Goal: Task Accomplishment & Management: Manage account settings

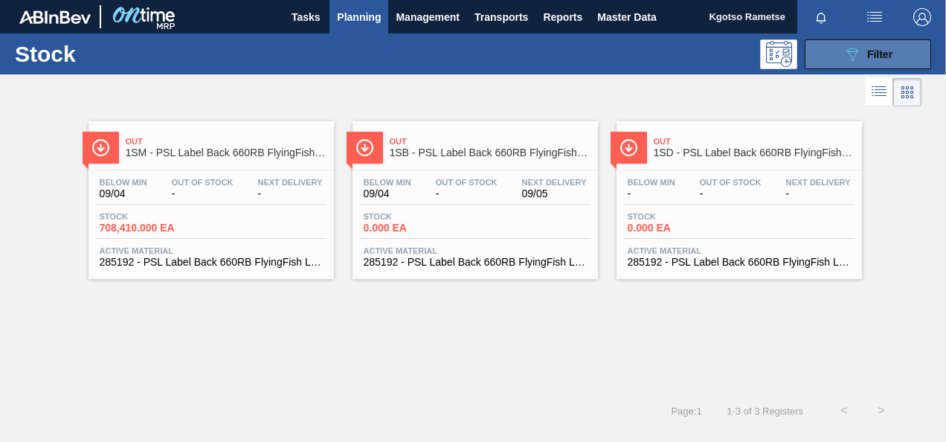
click at [892, 50] on button "089F7B8B-B2A5-4AFE-B5C0-19BA573D28AC Filter" at bounding box center [867, 54] width 126 height 30
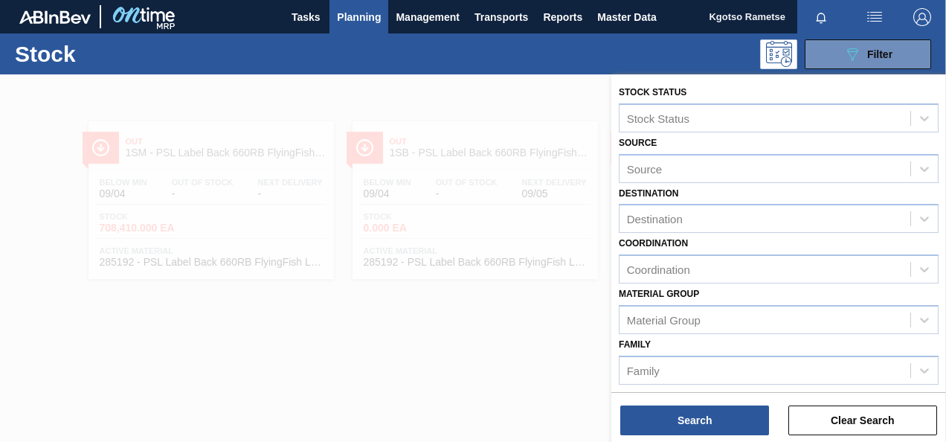
click at [619, 244] on label "Coordination" at bounding box center [653, 243] width 69 height 10
click at [627, 263] on input "Coordination" at bounding box center [627, 269] width 1 height 13
click at [613, 286] on div "Stock Status Stock Status Source Source Destination Destination Coordination op…" at bounding box center [778, 376] width 335 height 605
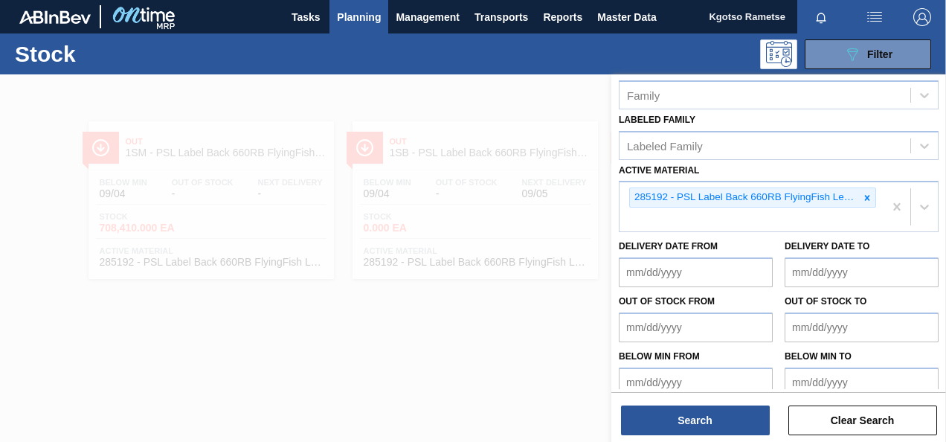
scroll to position [288, 0]
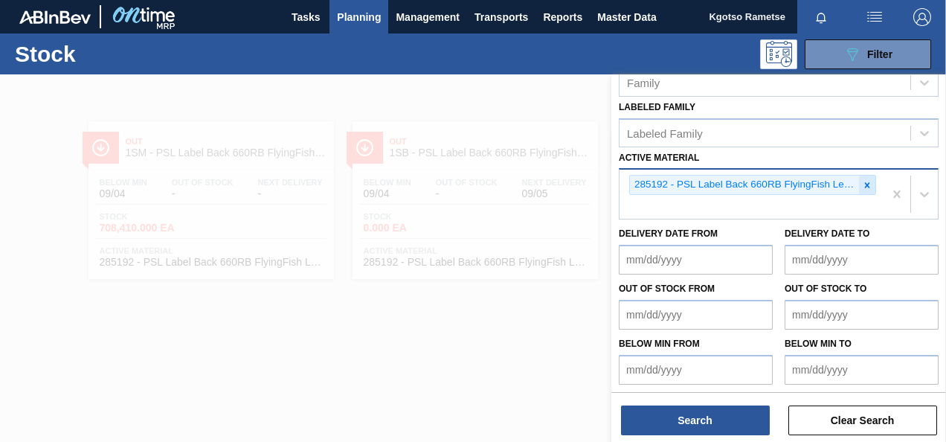
click at [867, 184] on icon at bounding box center [867, 184] width 5 height 5
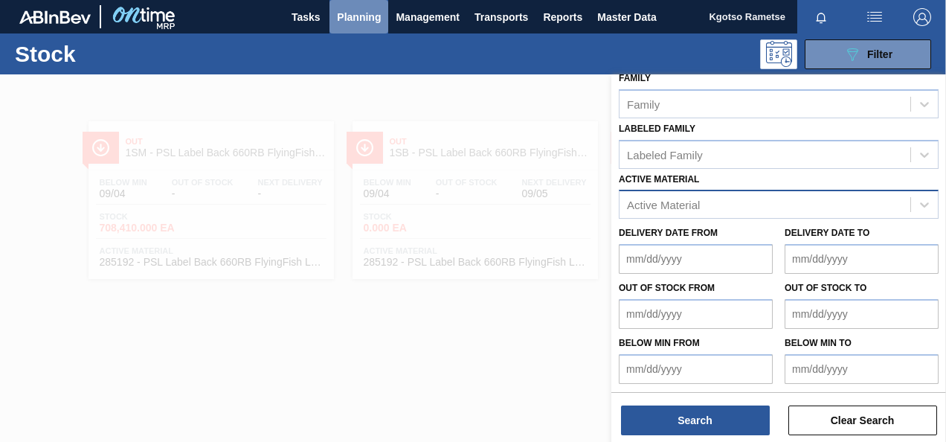
click at [349, 26] on button "Planning" at bounding box center [358, 16] width 59 height 33
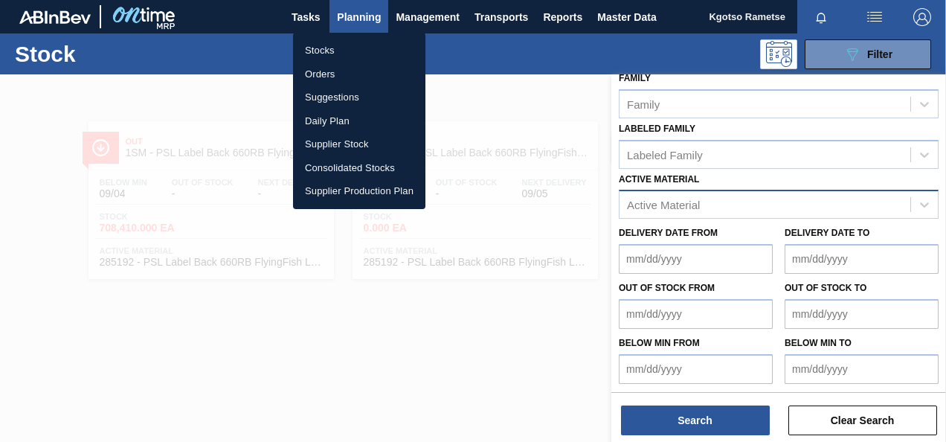
click at [343, 51] on li "Stocks" at bounding box center [359, 51] width 132 height 24
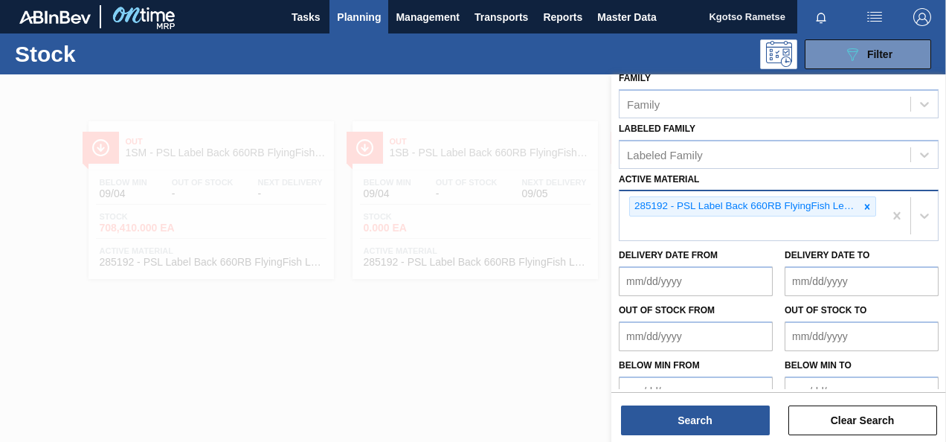
click at [351, 16] on span "Planning" at bounding box center [359, 17] width 44 height 18
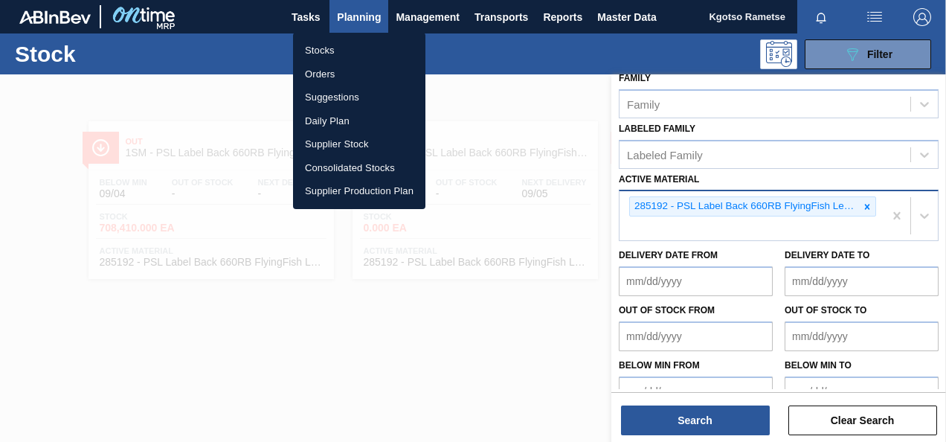
click at [326, 72] on li "Orders" at bounding box center [359, 74] width 132 height 24
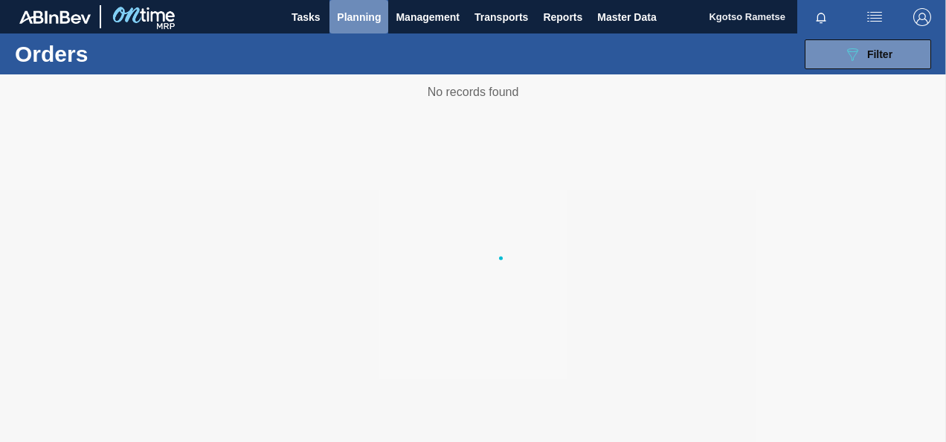
click at [350, 12] on span "Planning" at bounding box center [359, 17] width 44 height 18
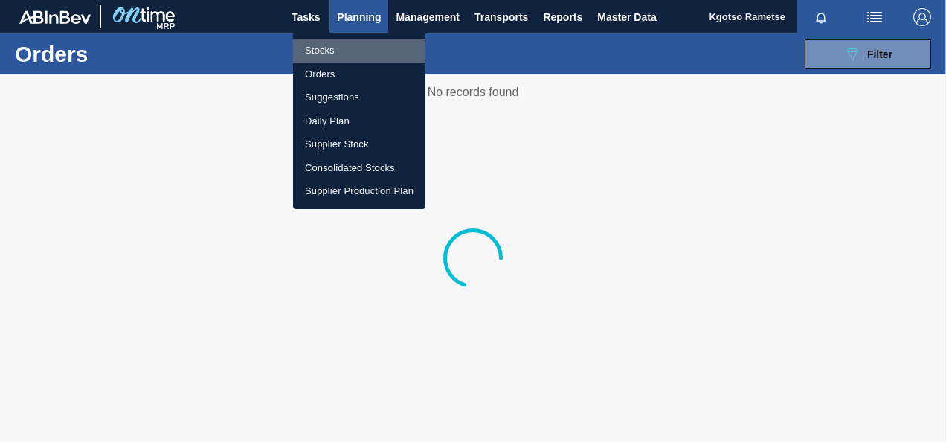
click at [344, 43] on li "Stocks" at bounding box center [359, 51] width 132 height 24
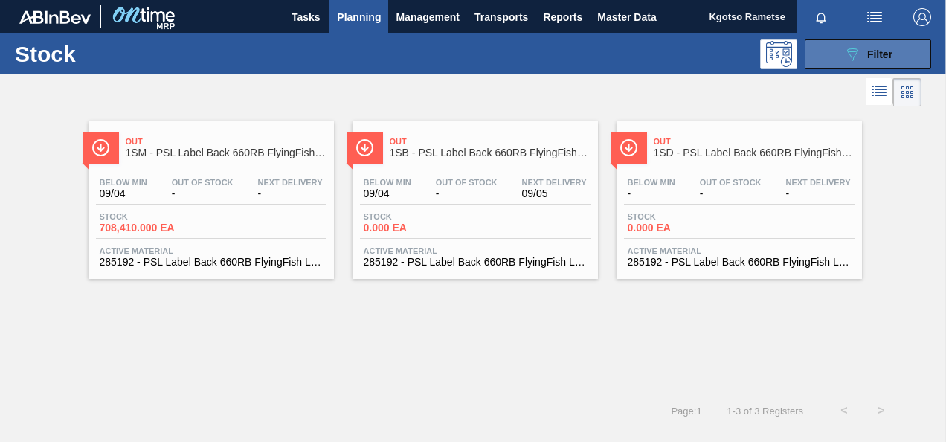
click at [864, 42] on button "089F7B8B-B2A5-4AFE-B5C0-19BA573D28AC Filter" at bounding box center [867, 54] width 126 height 30
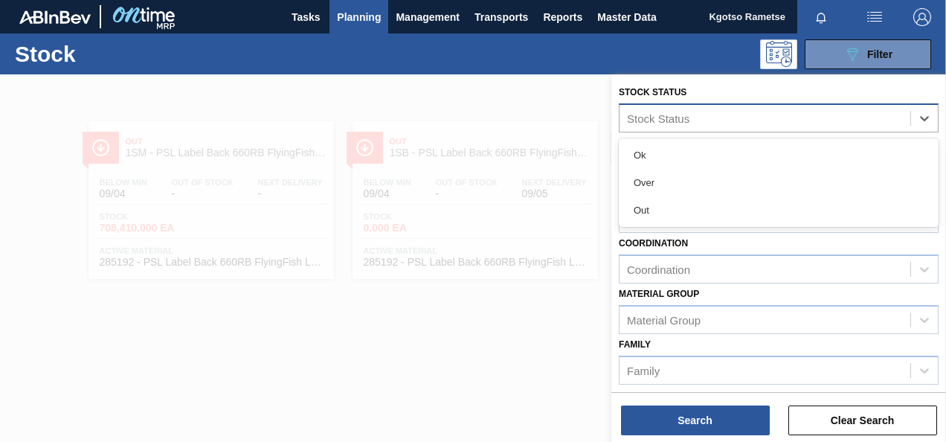
click at [637, 119] on div "Stock Status" at bounding box center [658, 118] width 62 height 13
click at [361, 8] on span "Planning" at bounding box center [359, 17] width 44 height 18
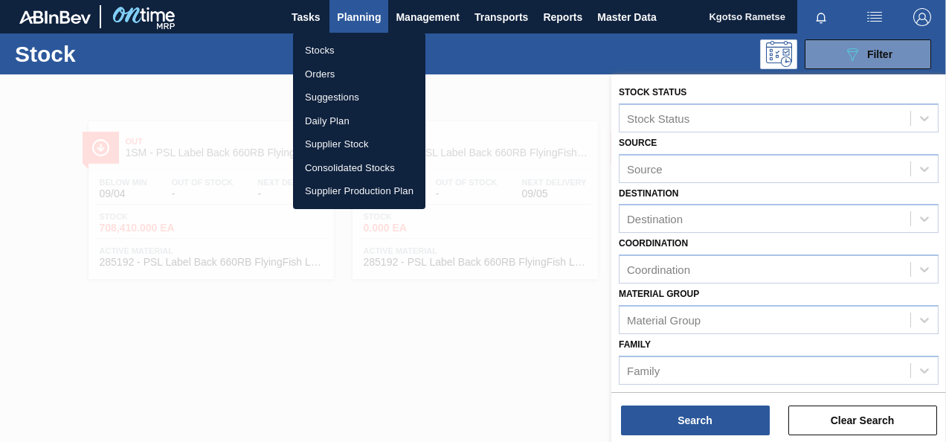
click at [332, 68] on li "Orders" at bounding box center [359, 74] width 132 height 24
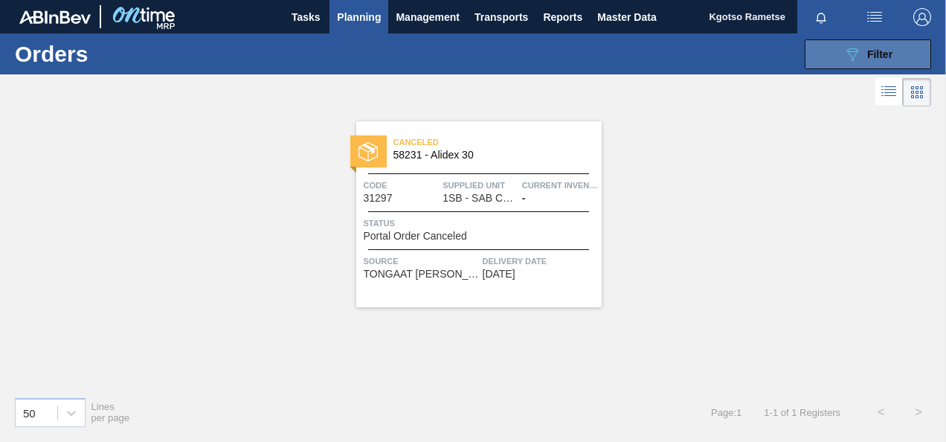
click at [848, 59] on icon "089F7B8B-B2A5-4AFE-B5C0-19BA573D28AC" at bounding box center [852, 54] width 18 height 18
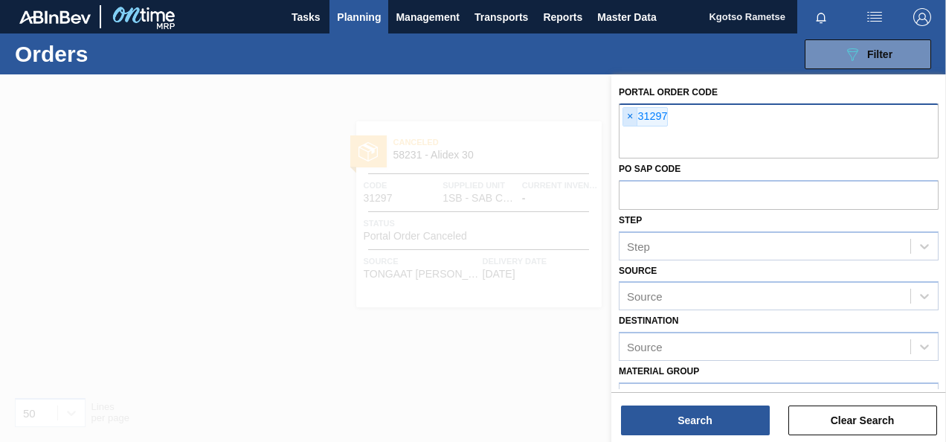
click at [633, 119] on span "×" at bounding box center [630, 117] width 14 height 18
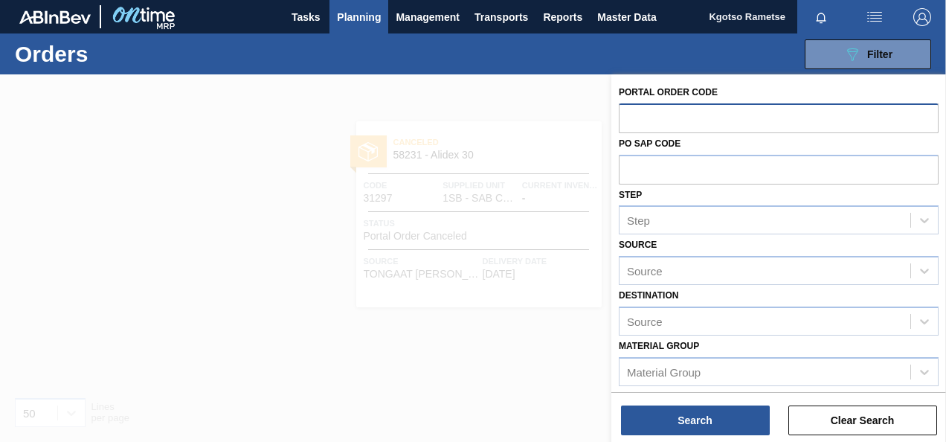
type input "3"
type input "31435"
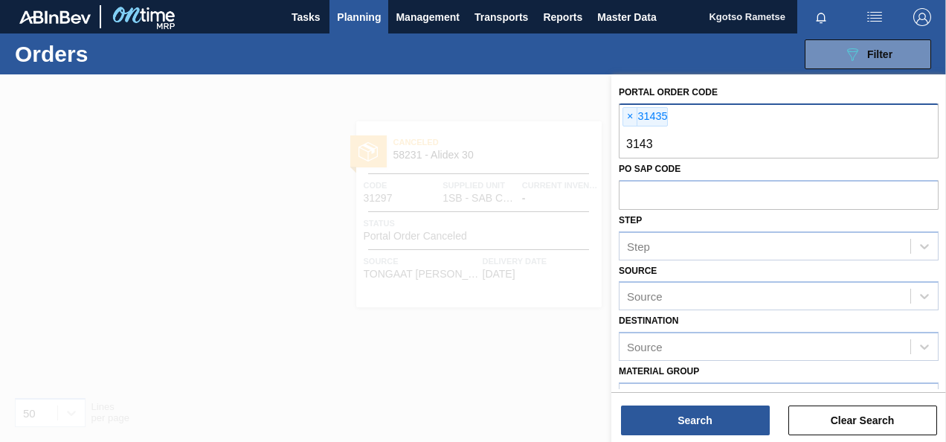
type input "31434"
type input "31346"
type input "31347"
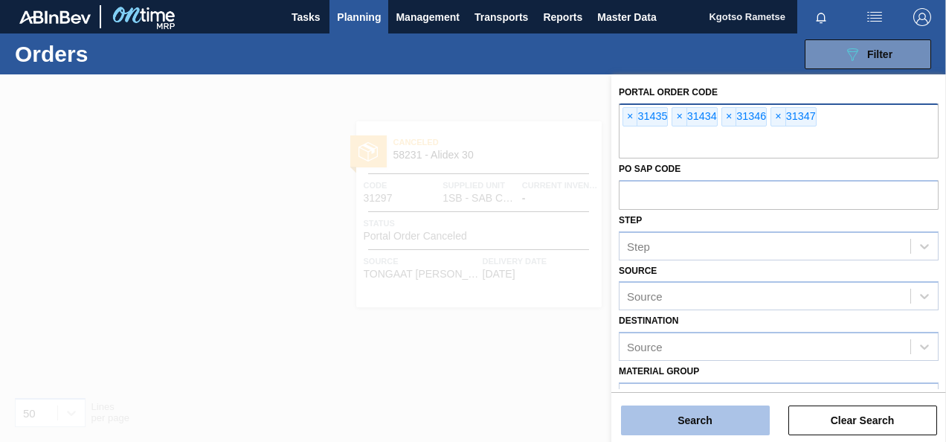
click at [715, 422] on button "Search" at bounding box center [695, 420] width 149 height 30
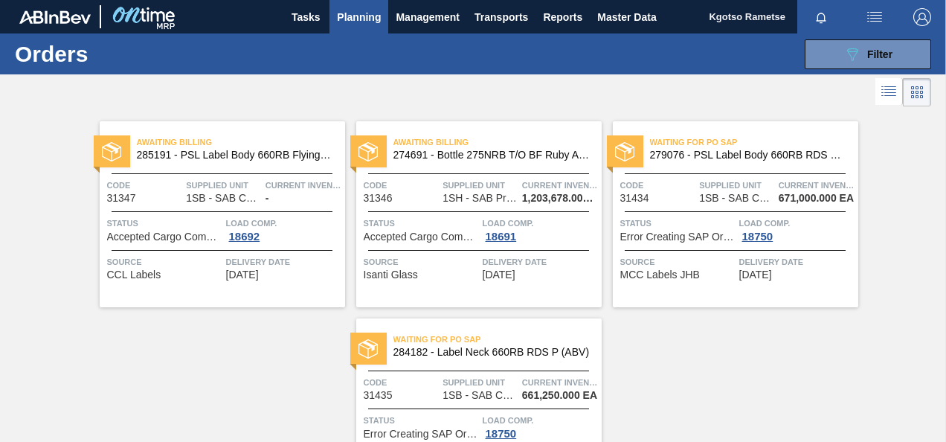
click at [249, 148] on span "Awaiting Billing" at bounding box center [241, 142] width 208 height 15
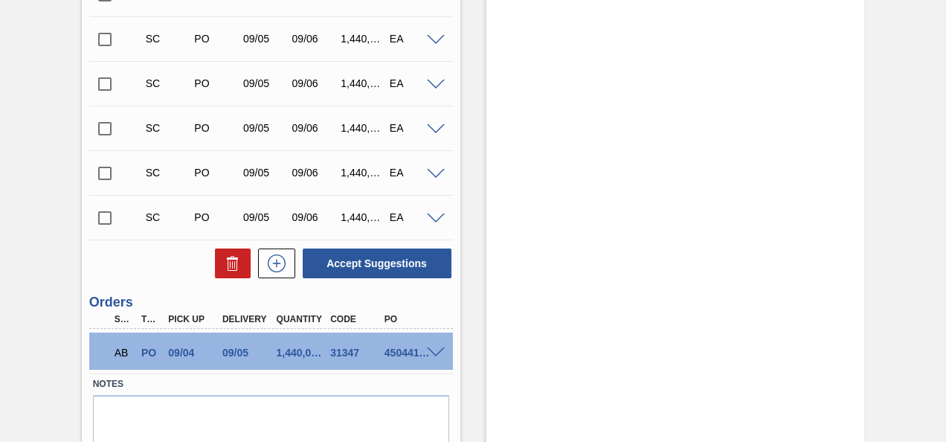
scroll to position [575, 0]
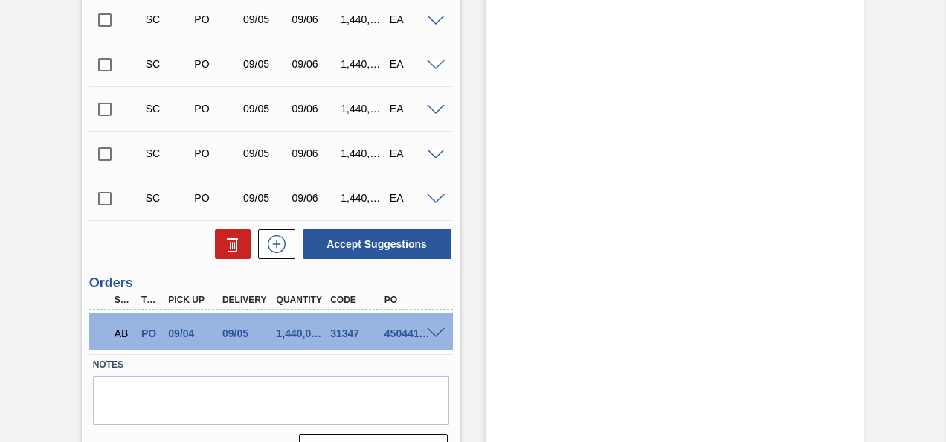
click at [436, 332] on span at bounding box center [436, 333] width 18 height 11
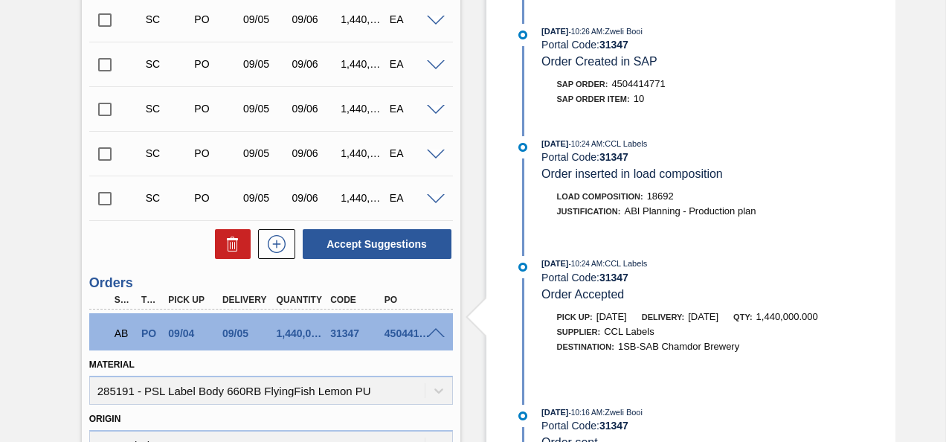
click at [436, 332] on span at bounding box center [436, 333] width 18 height 11
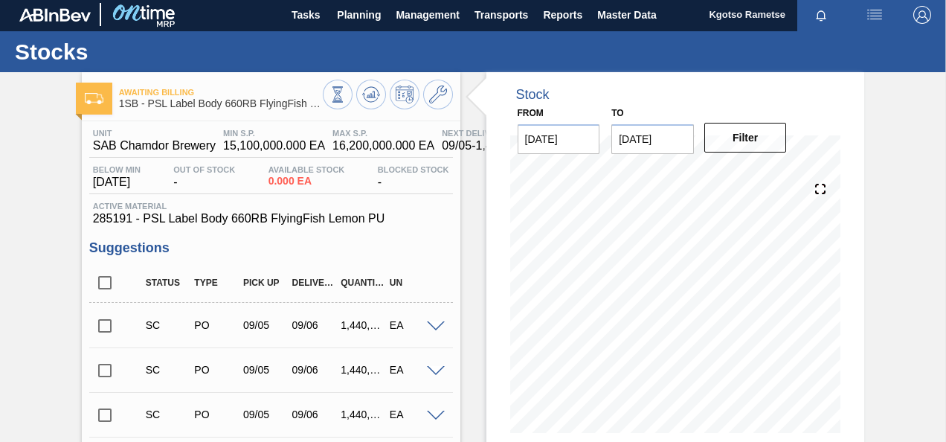
scroll to position [0, 0]
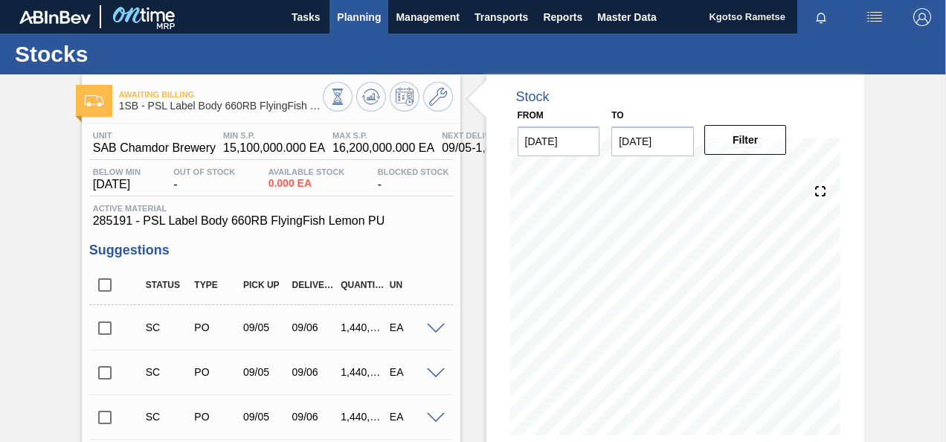
click at [352, 21] on span "Planning" at bounding box center [359, 17] width 44 height 18
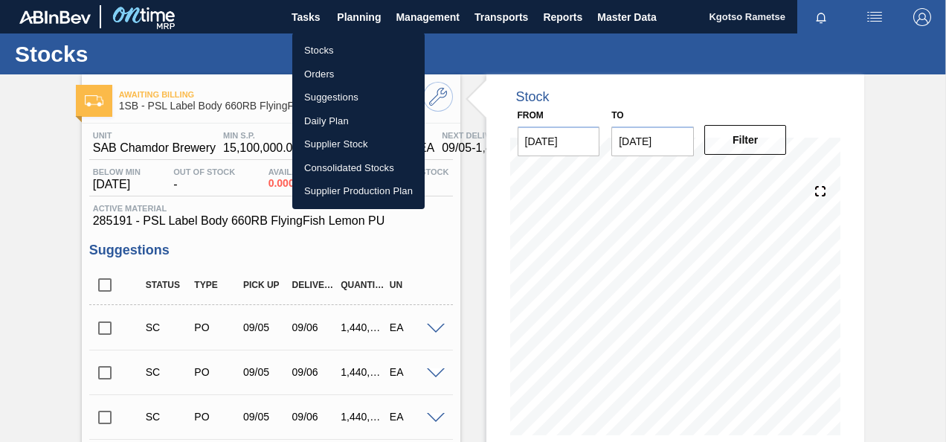
click at [345, 73] on li "Orders" at bounding box center [358, 74] width 132 height 24
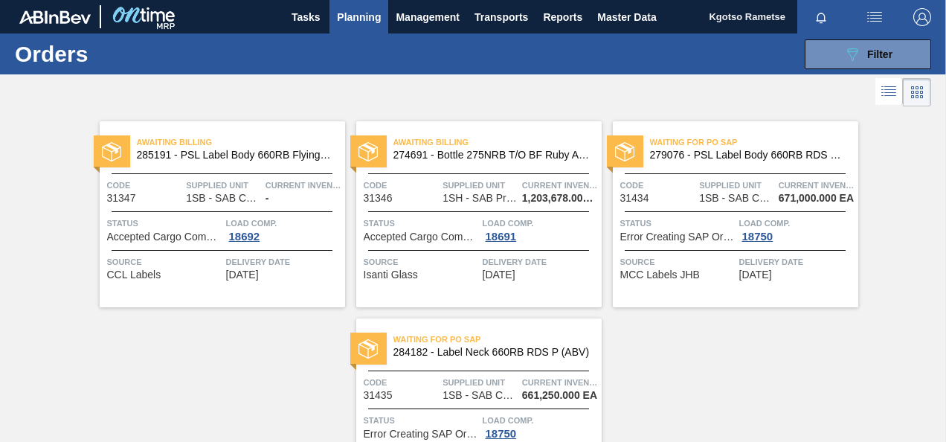
click at [443, 174] on div "Awaiting Billing 274691 - Bottle 275NRB T/O BF Ruby Apple Code 31346 Supplied U…" at bounding box center [478, 214] width 245 height 186
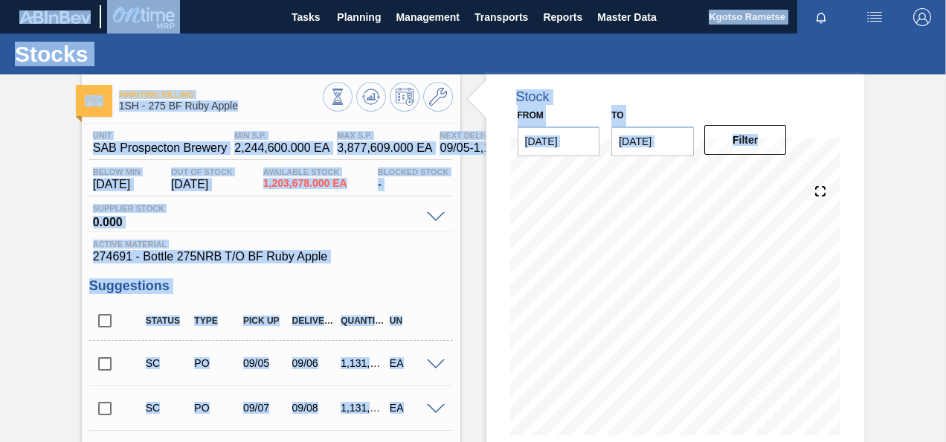
drag, startPoint x: 943, startPoint y: 251, endPoint x: 948, endPoint y: 377, distance: 125.8
click at [945, 0] on html "Tasks Planning Management Transports Reports Master Data Kgotso [PERSON_NAME] a…" at bounding box center [473, 0] width 946 height 0
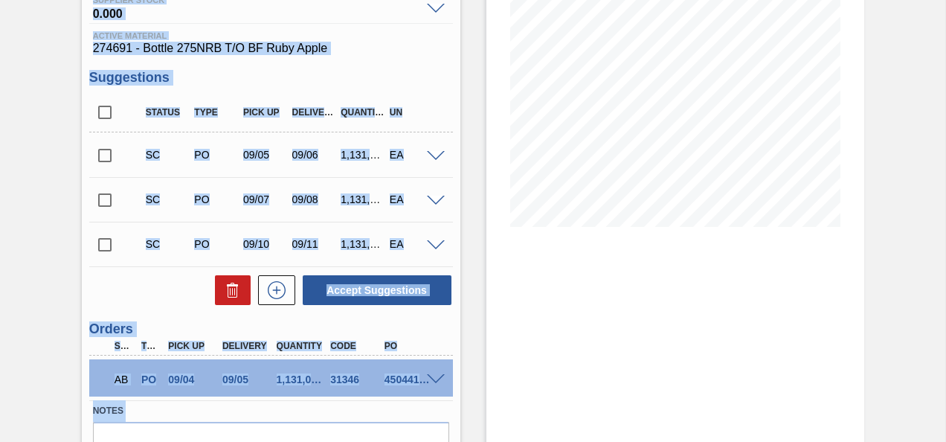
scroll to position [289, 0]
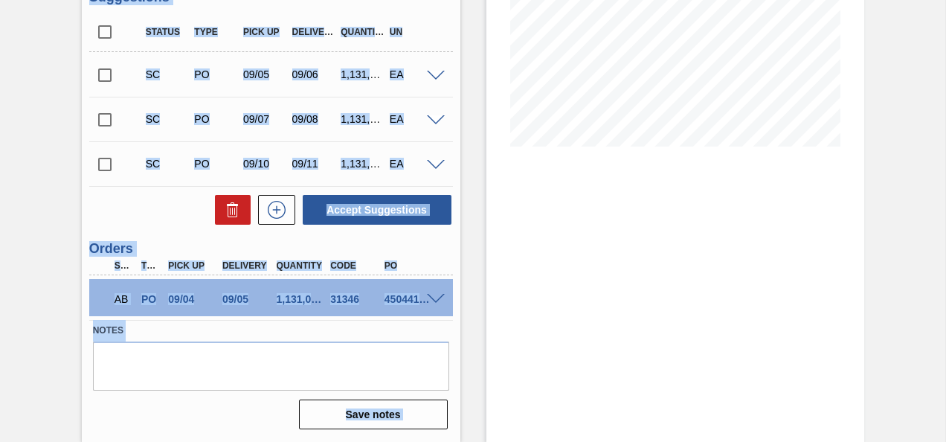
click at [433, 294] on span at bounding box center [436, 299] width 18 height 11
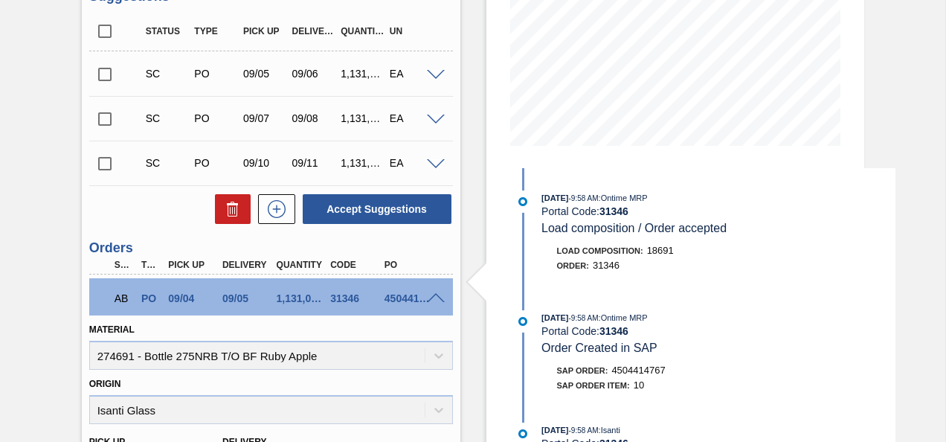
click at [433, 293] on span at bounding box center [436, 298] width 18 height 11
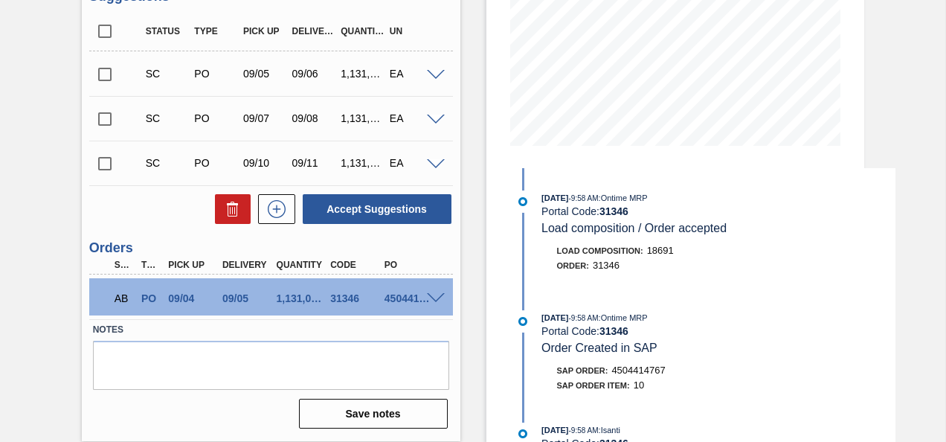
scroll to position [0, 0]
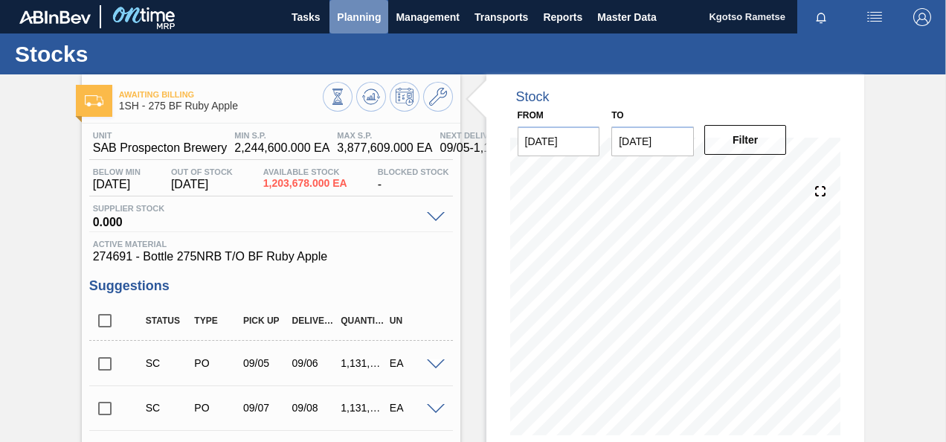
click at [343, 16] on span "Planning" at bounding box center [359, 17] width 44 height 18
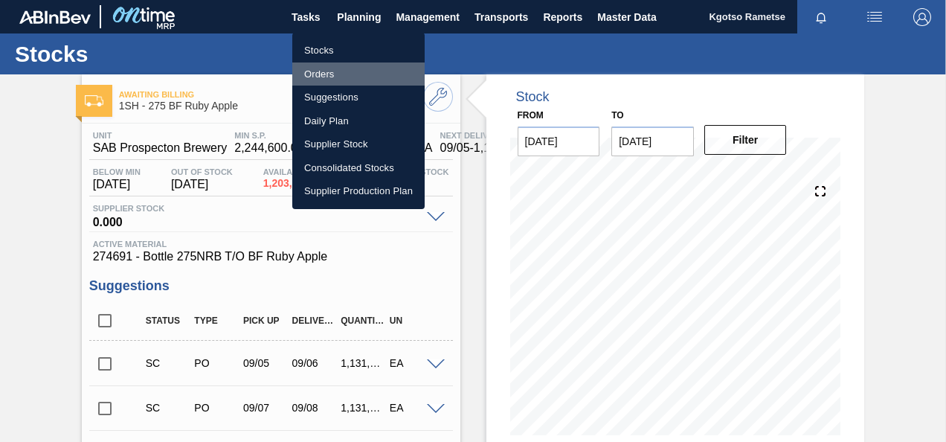
click at [343, 76] on li "Orders" at bounding box center [358, 74] width 132 height 24
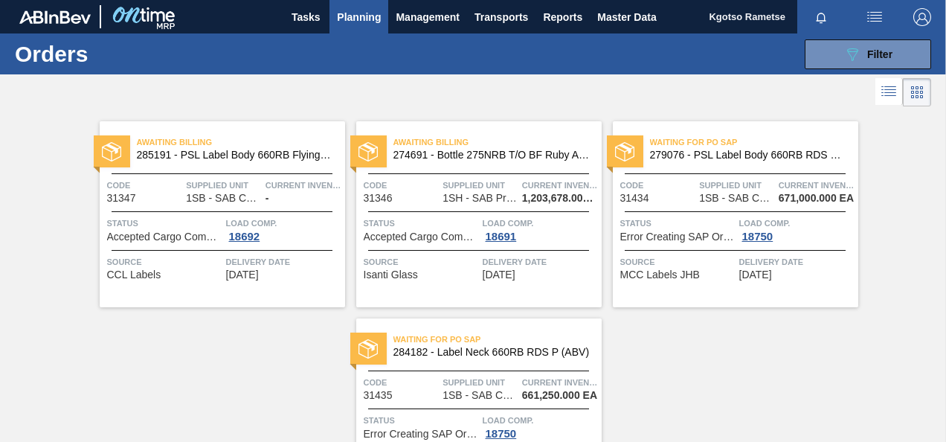
click at [812, 243] on div "Waiting for PO SAP 279076 - PSL Label Body 660RB RDS Org (Blast) Code 31434 Sup…" at bounding box center [735, 214] width 245 height 186
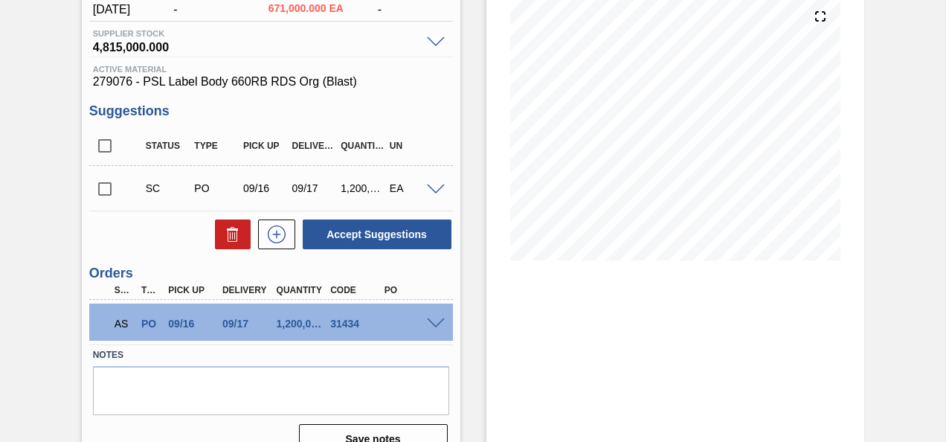
scroll to position [200, 0]
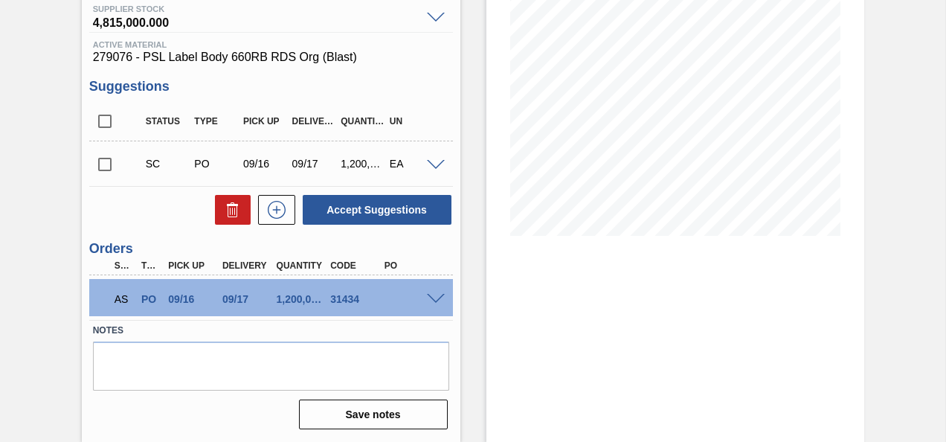
click at [433, 294] on span at bounding box center [436, 299] width 18 height 11
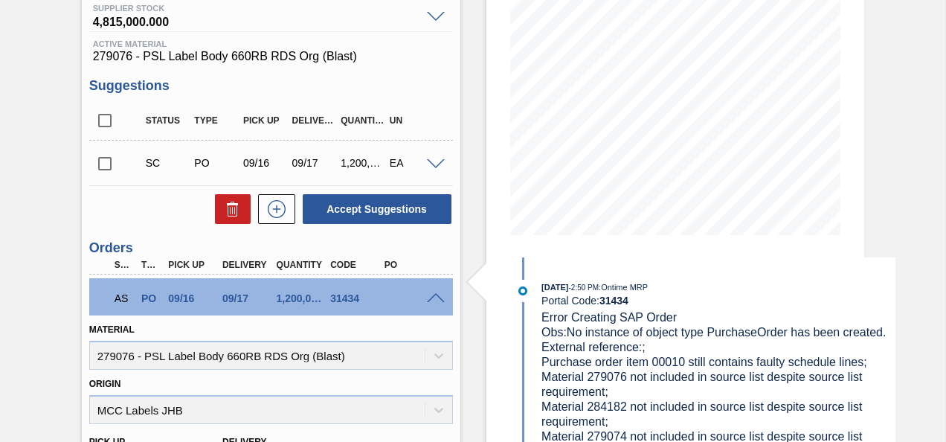
drag, startPoint x: 433, startPoint y: 294, endPoint x: 436, endPoint y: 308, distance: 13.7
click at [436, 308] on div "AS PO 09/16 09/17 1,200,000.000 31434" at bounding box center [271, 296] width 364 height 37
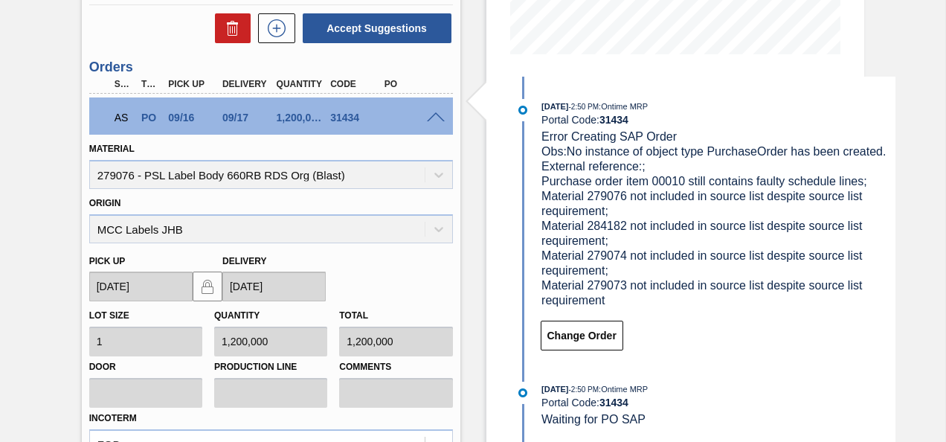
scroll to position [382, 0]
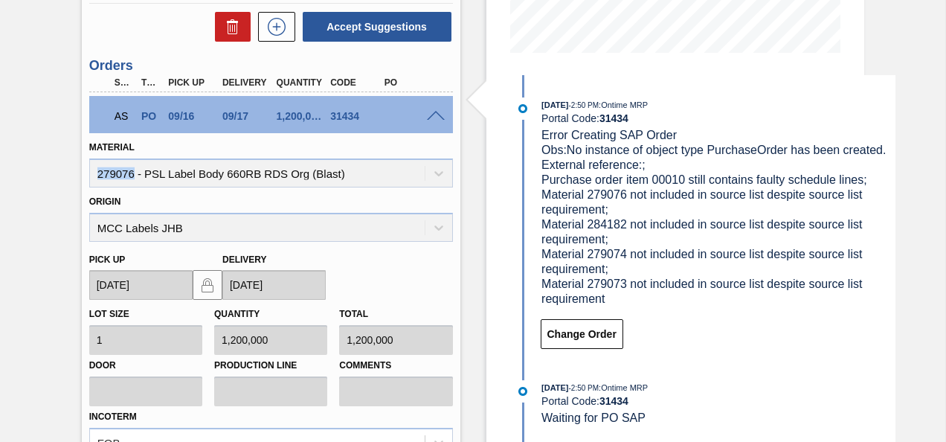
drag, startPoint x: 133, startPoint y: 172, endPoint x: 98, endPoint y: 176, distance: 35.1
click at [98, 176] on div "Material 279076 - PSL Label Body 660RB RDS Org (Blast)" at bounding box center [271, 162] width 364 height 51
copy div "279076"
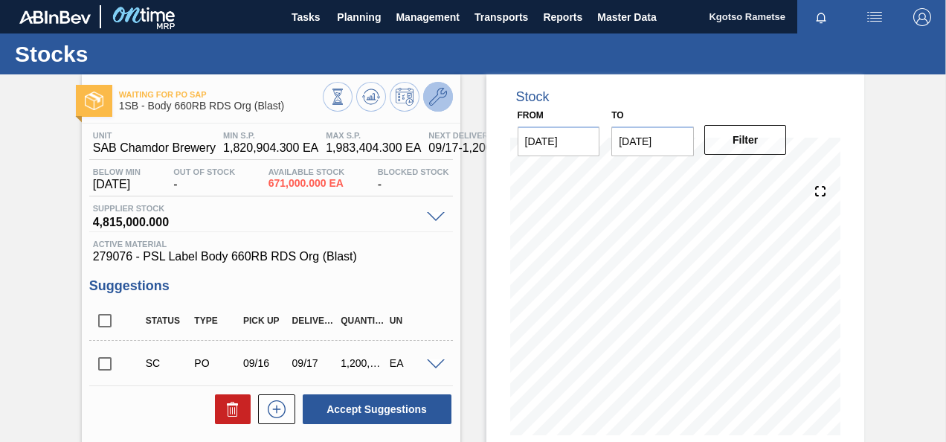
click at [429, 85] on button at bounding box center [438, 97] width 30 height 30
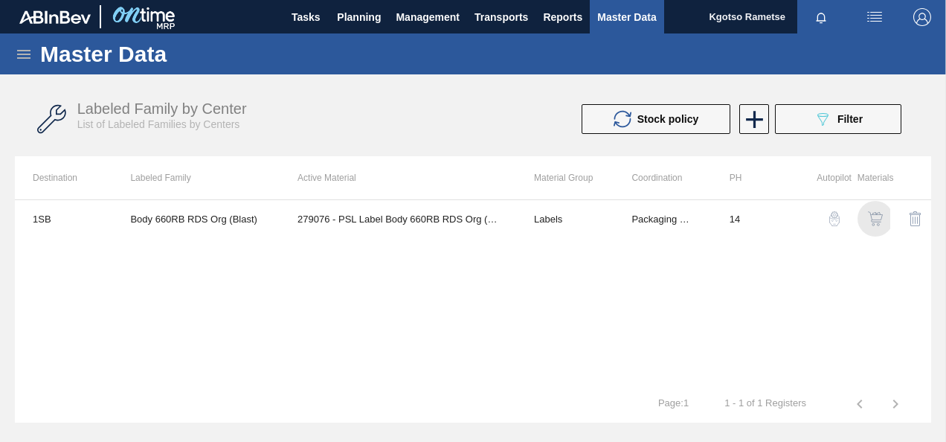
click at [874, 217] on img "button" at bounding box center [875, 218] width 15 height 15
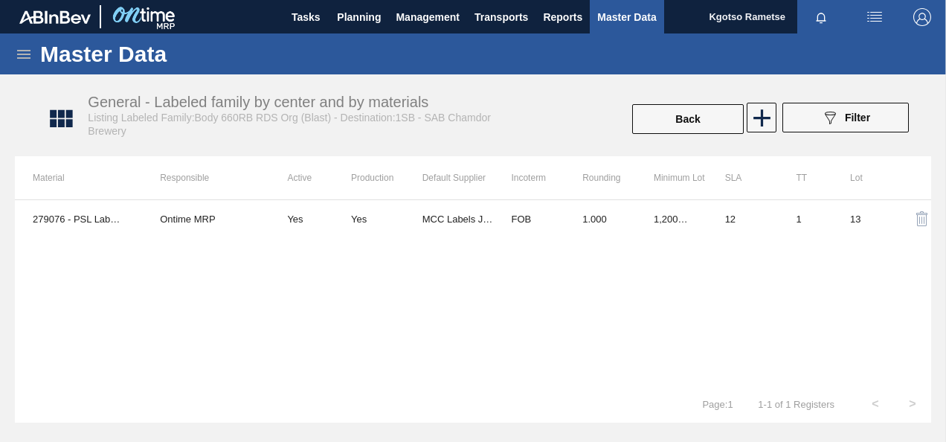
click at [945, 0] on html "Tasks Planning Management Transports Reports Master Data Kgotso [PERSON_NAME] a…" at bounding box center [473, 0] width 946 height 0
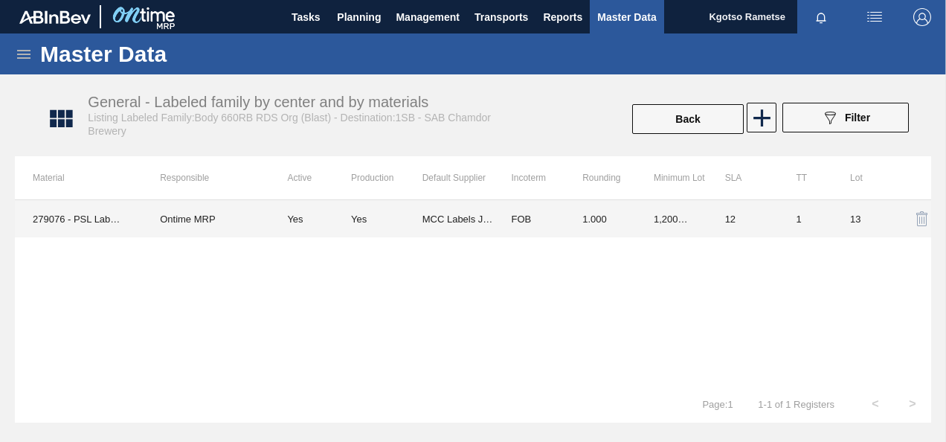
click at [644, 229] on td "1,200,000.000" at bounding box center [671, 218] width 71 height 37
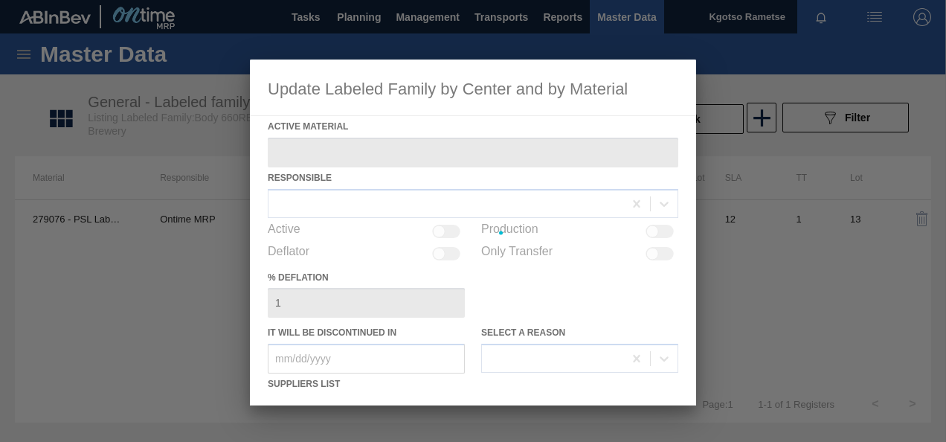
type Material "279076 - PSL Label Body 660RB RDS Org (Blast)"
checkbox input "true"
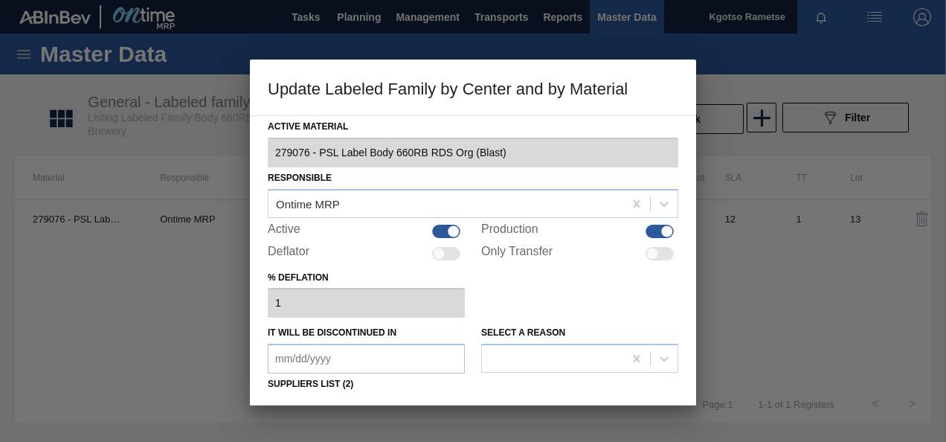
click at [598, 280] on div "% deflation 1" at bounding box center [473, 292] width 410 height 51
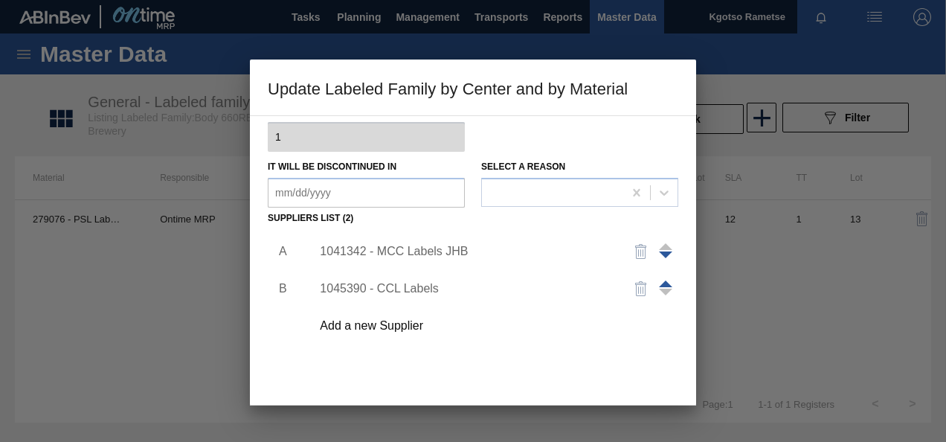
scroll to position [178, 0]
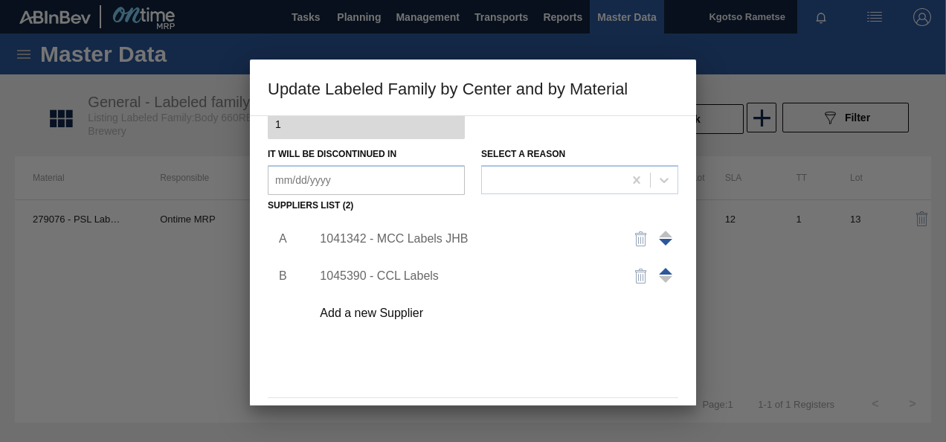
click at [433, 242] on div "1041342 - MCC Labels JHB" at bounding box center [465, 238] width 291 height 13
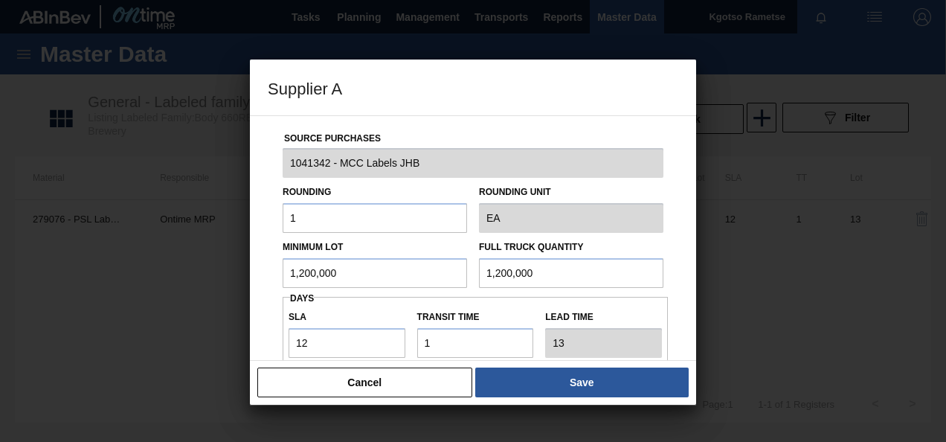
click at [266, 300] on div "Source Purchases 1041342 - MCC Labels JHB Rounding 1 Rounding Unit EA Minimum L…" at bounding box center [473, 237] width 446 height 245
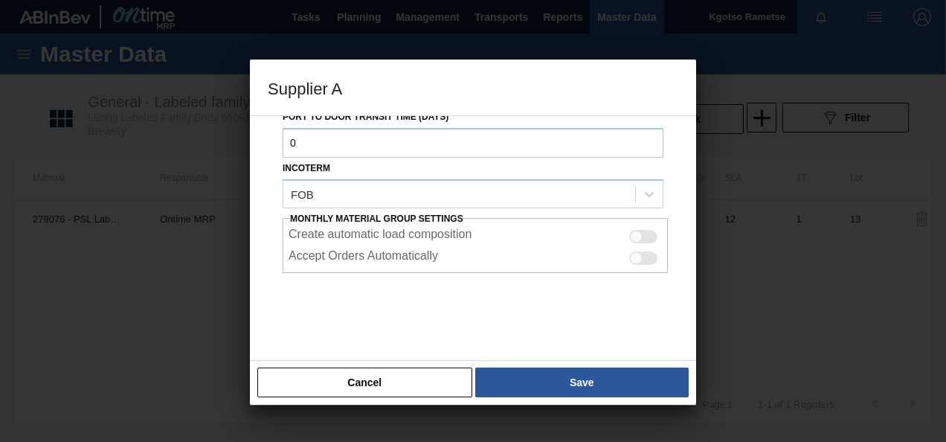
scroll to position [264, 0]
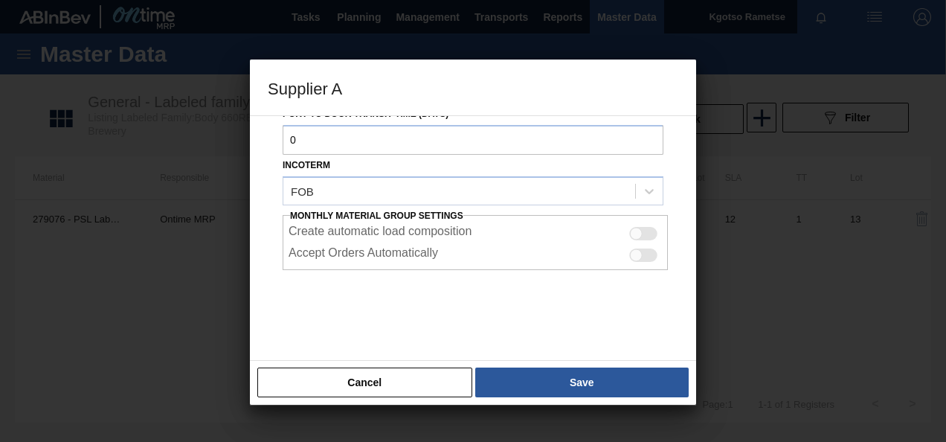
click at [646, 233] on div at bounding box center [643, 233] width 28 height 13
checkbox input "true"
click at [630, 256] on div at bounding box center [636, 254] width 13 height 13
checkbox input "true"
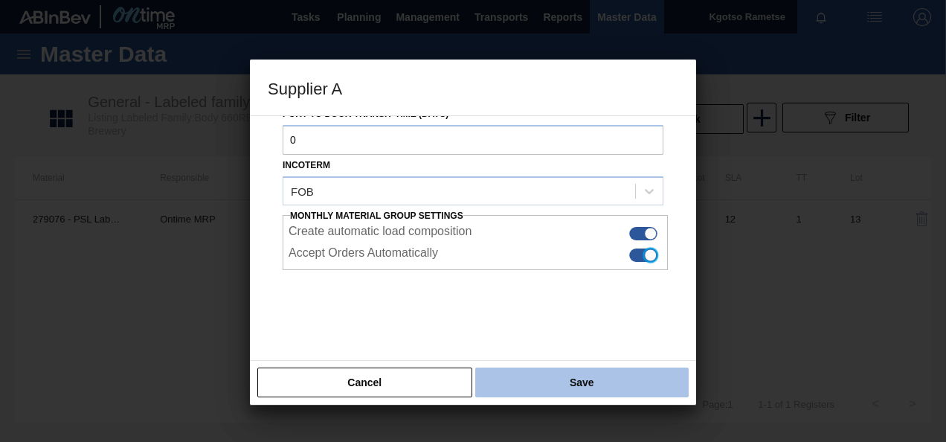
click at [562, 381] on button "Save" at bounding box center [581, 382] width 213 height 30
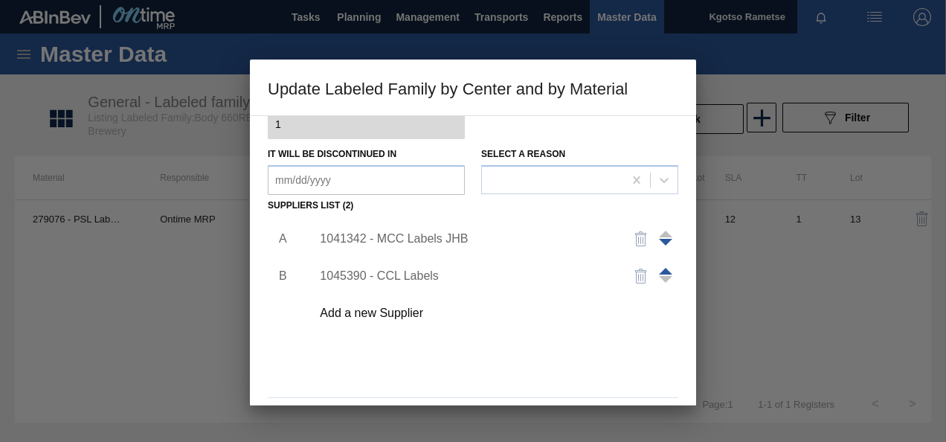
click at [552, 342] on div "A B 1041342 - MCC Labels JHB 1045390 - CCL Labels Add a new Supplier" at bounding box center [473, 303] width 410 height 175
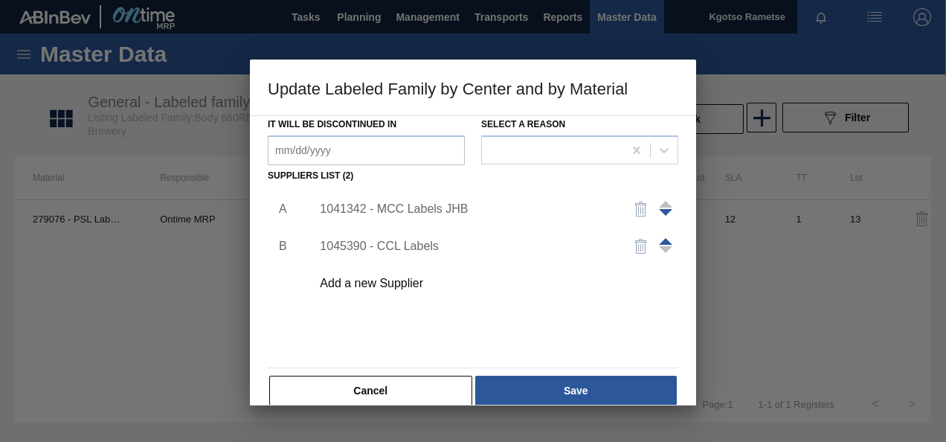
scroll to position [228, 0]
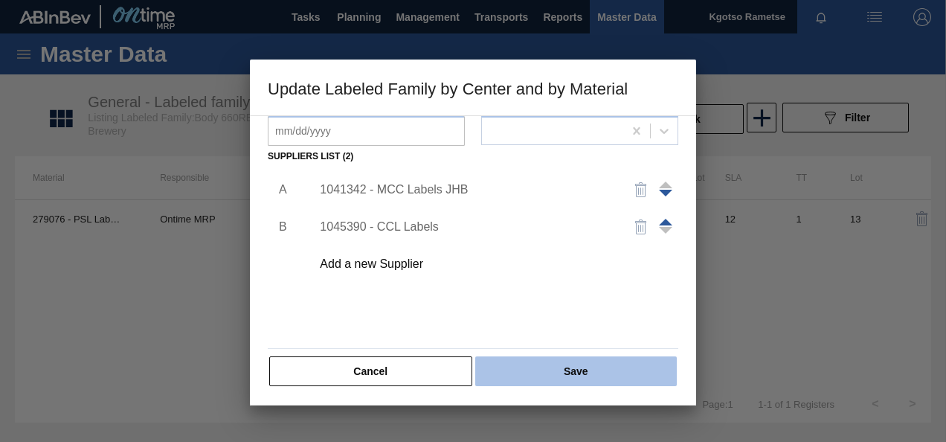
click at [559, 372] on button "Save" at bounding box center [575, 371] width 201 height 30
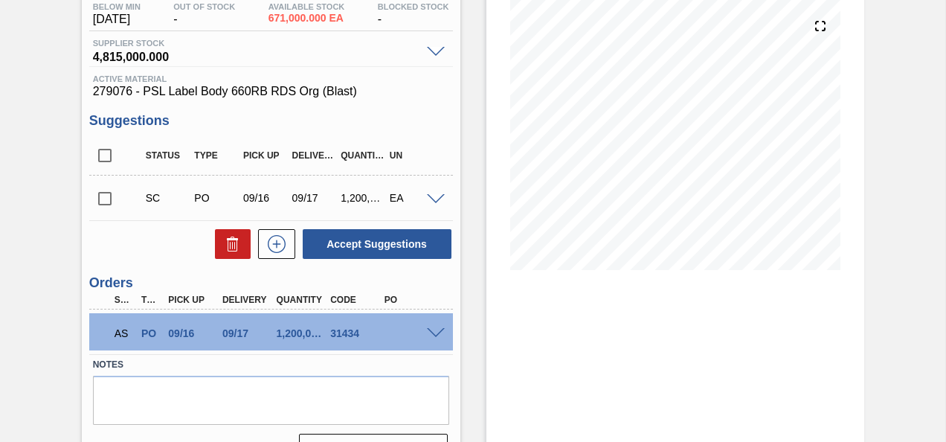
scroll to position [181, 0]
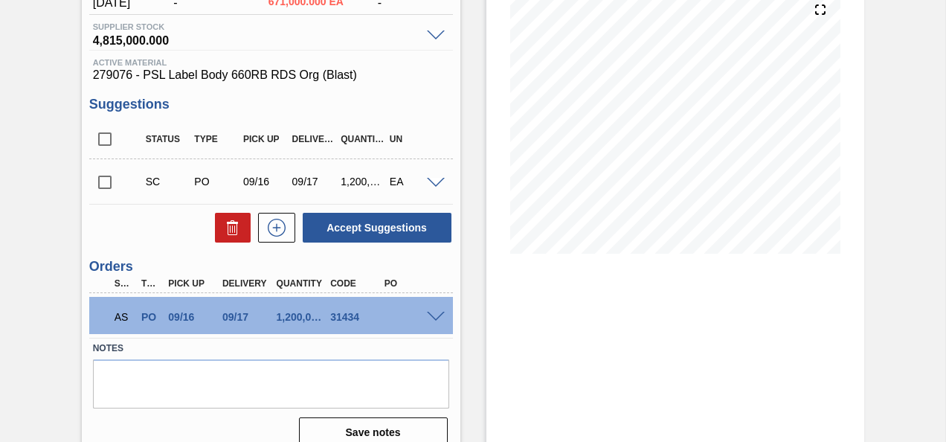
click at [427, 315] on span at bounding box center [436, 317] width 18 height 11
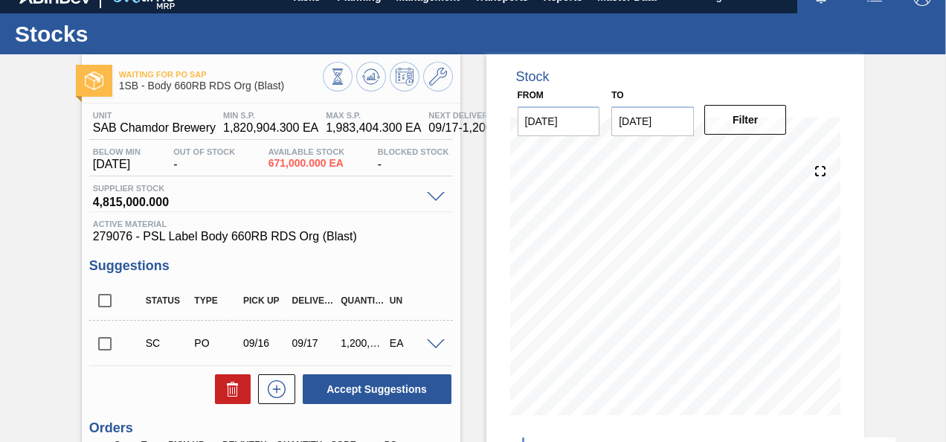
scroll to position [0, 0]
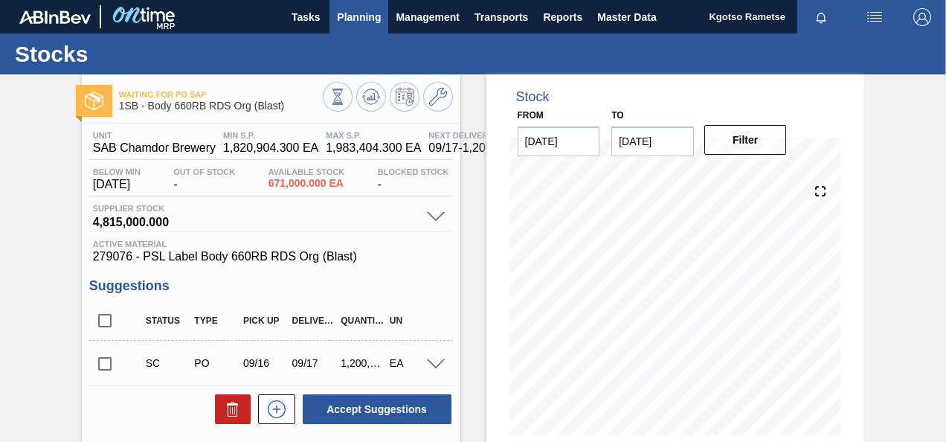
click at [367, 28] on button "Planning" at bounding box center [358, 16] width 59 height 33
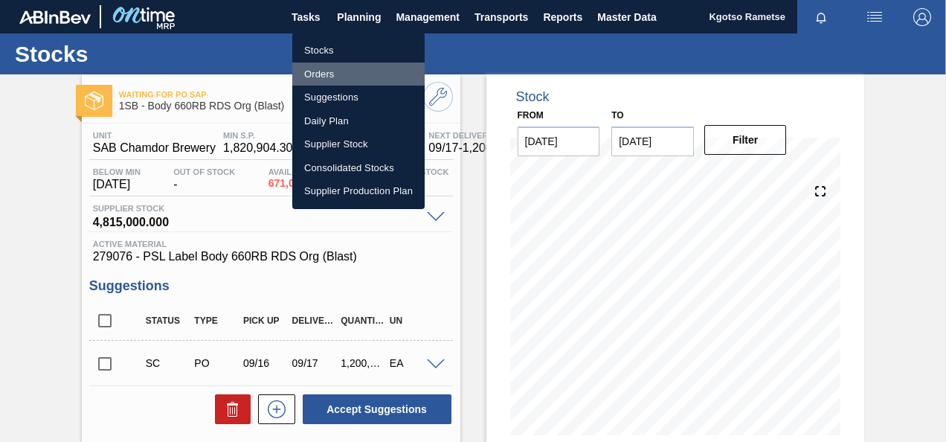
click at [323, 69] on li "Orders" at bounding box center [358, 74] width 132 height 24
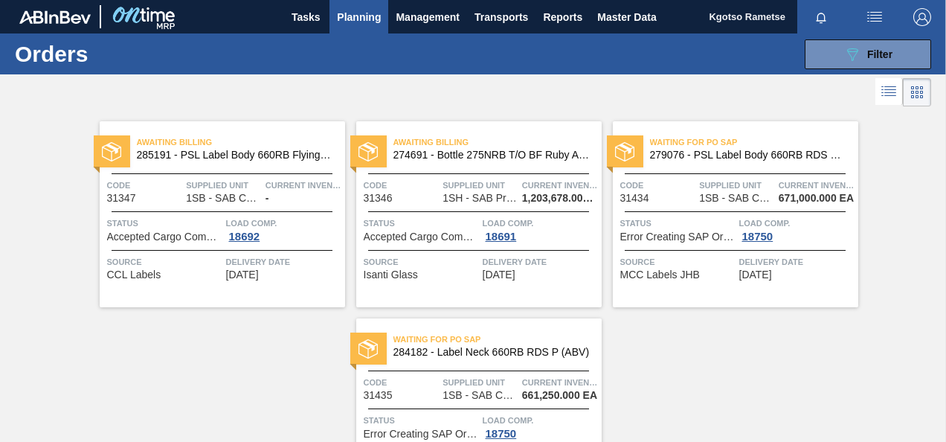
click at [509, 355] on span "284182 - Label Neck 660RB RDS P (ABV)" at bounding box center [491, 351] width 196 height 11
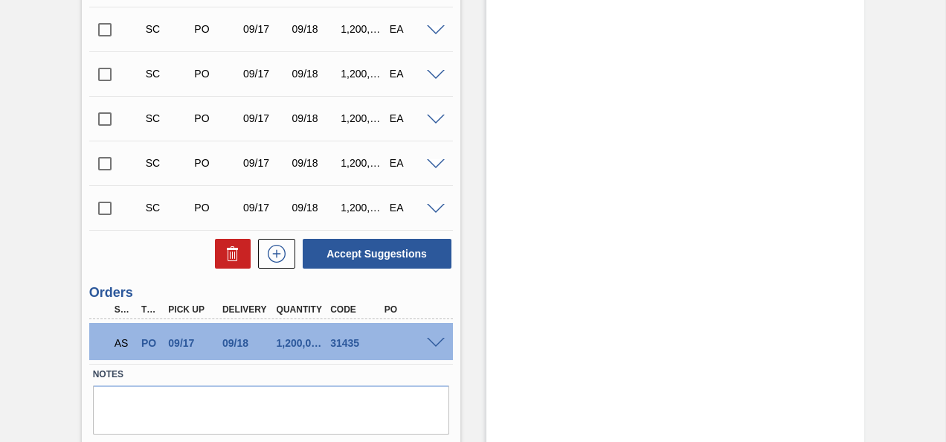
scroll to position [625, 0]
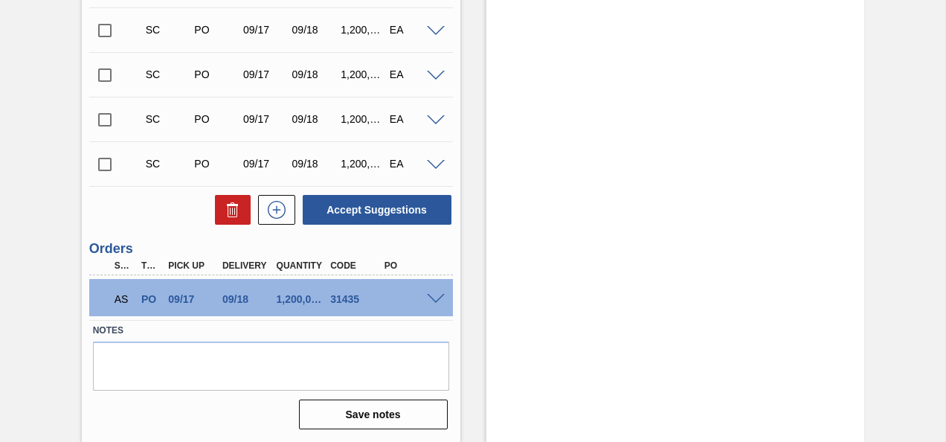
click at [435, 300] on span at bounding box center [436, 299] width 18 height 11
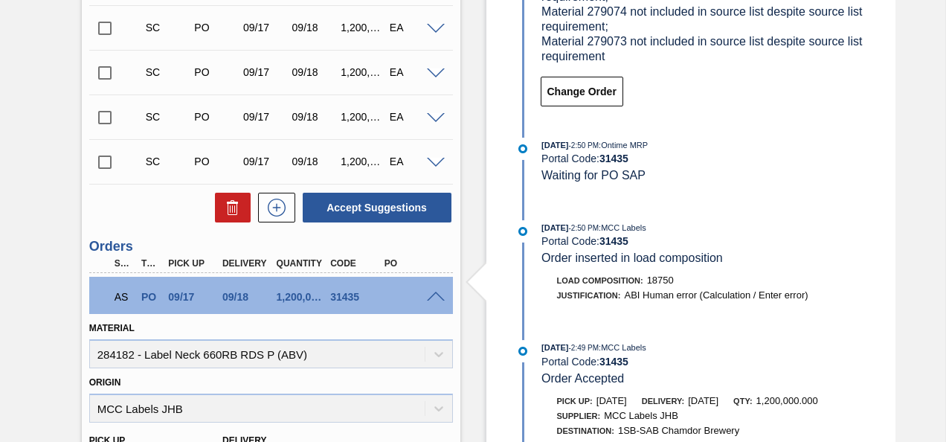
drag, startPoint x: 435, startPoint y: 300, endPoint x: 442, endPoint y: 309, distance: 11.2
click at [442, 309] on div "AS PO 09/17 09/18 1,200,000.000 31435" at bounding box center [271, 295] width 364 height 37
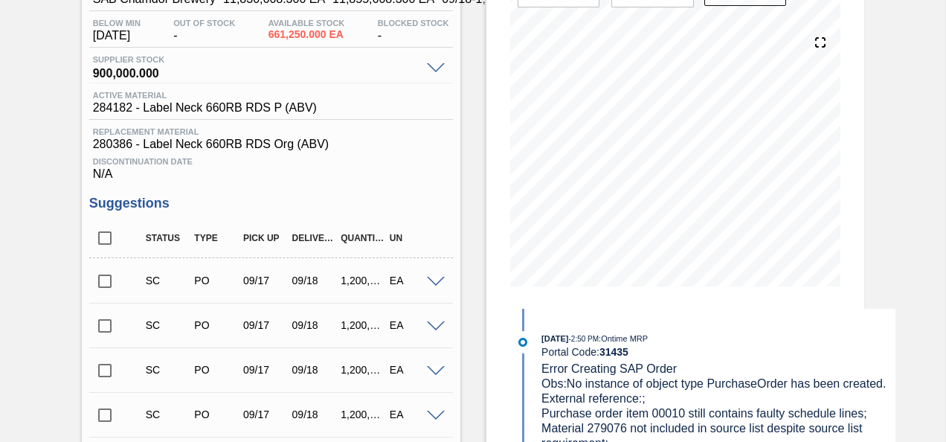
scroll to position [24, 0]
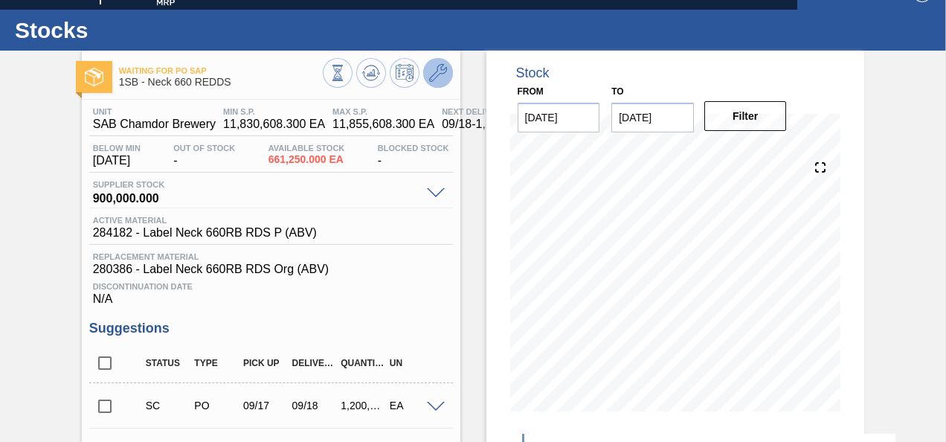
click at [433, 80] on icon at bounding box center [438, 73] width 18 height 18
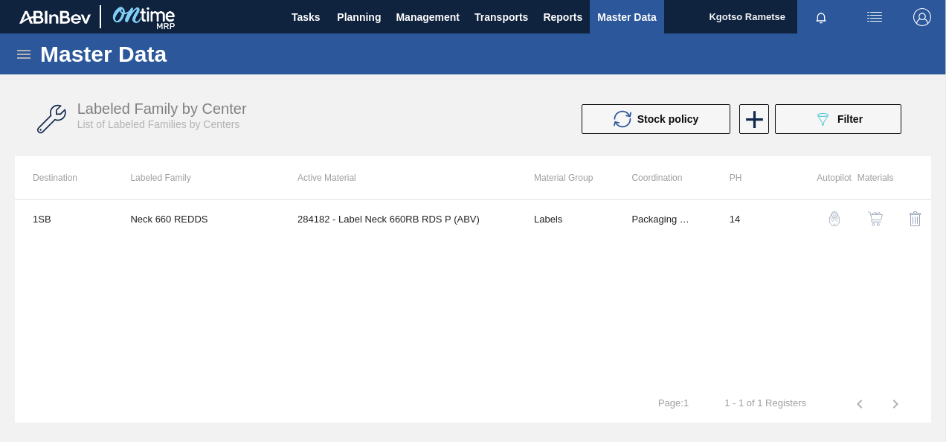
click at [878, 214] on img "button" at bounding box center [875, 218] width 15 height 15
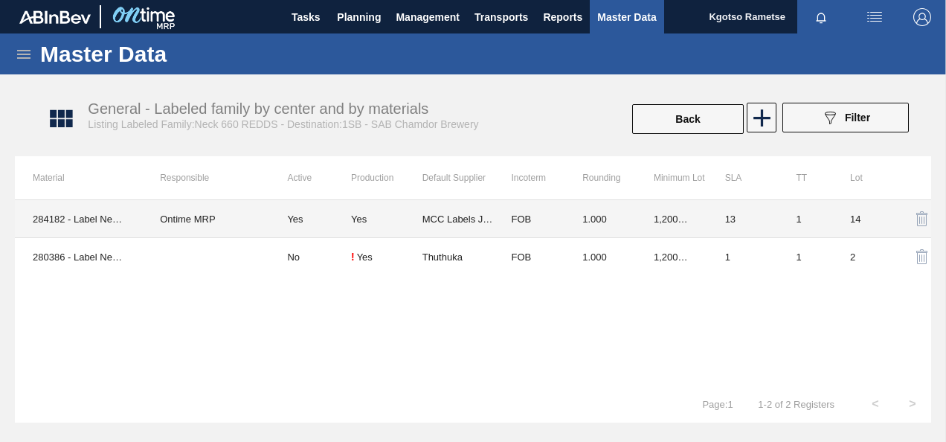
click at [540, 225] on td "FOB" at bounding box center [528, 219] width 71 height 38
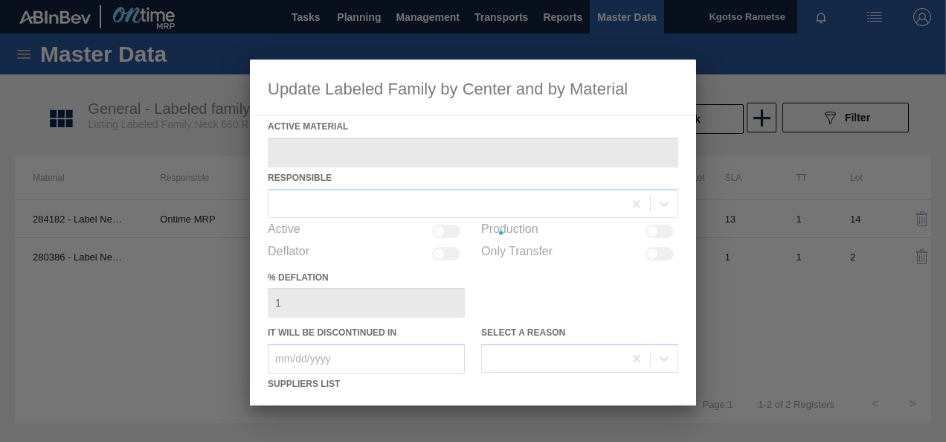
type Material "284182 - Label Neck 660RB RDS P (ABV)"
checkbox input "true"
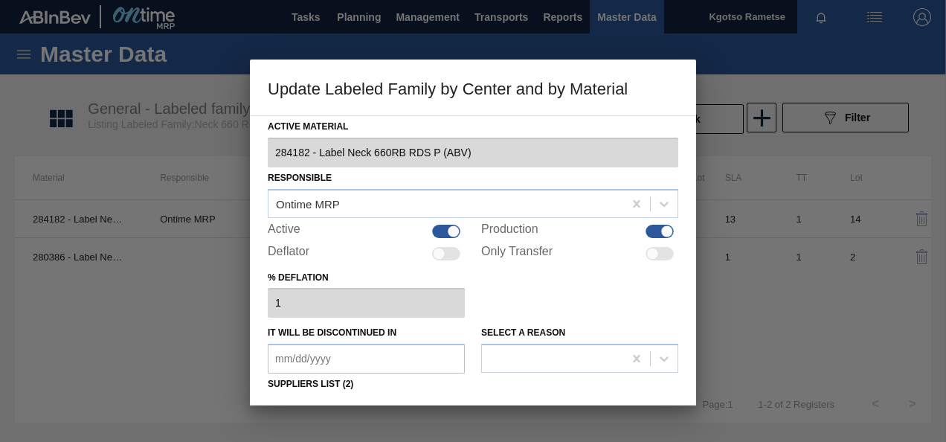
click at [610, 285] on div "% deflation 1" at bounding box center [473, 292] width 410 height 51
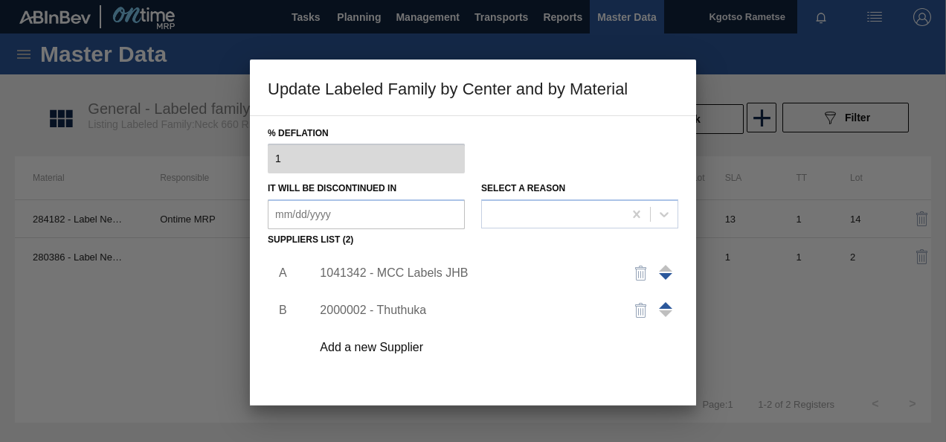
scroll to position [178, 0]
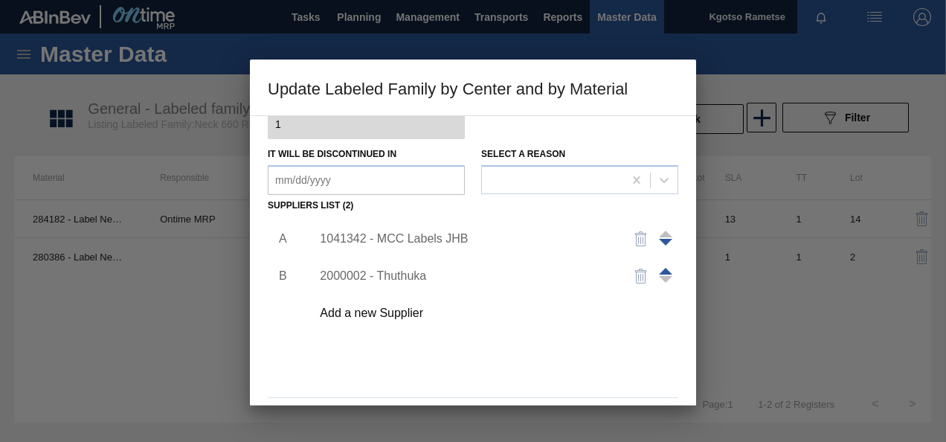
click at [446, 233] on div "1041342 - MCC Labels JHB" at bounding box center [465, 238] width 291 height 13
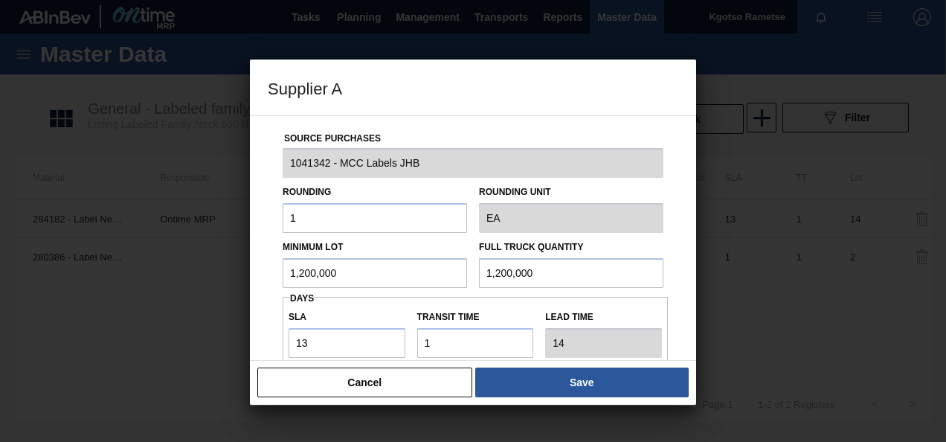
click at [641, 245] on div "Full Truck Quantity 1,200,000" at bounding box center [571, 261] width 184 height 51
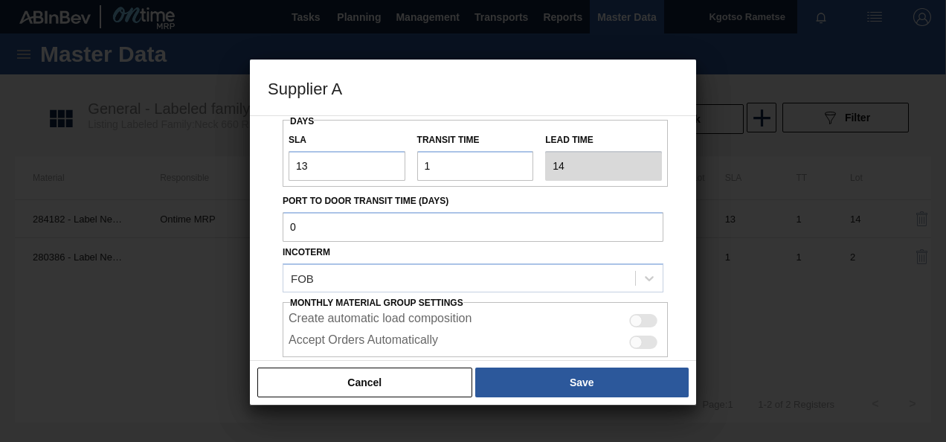
scroll to position [238, 0]
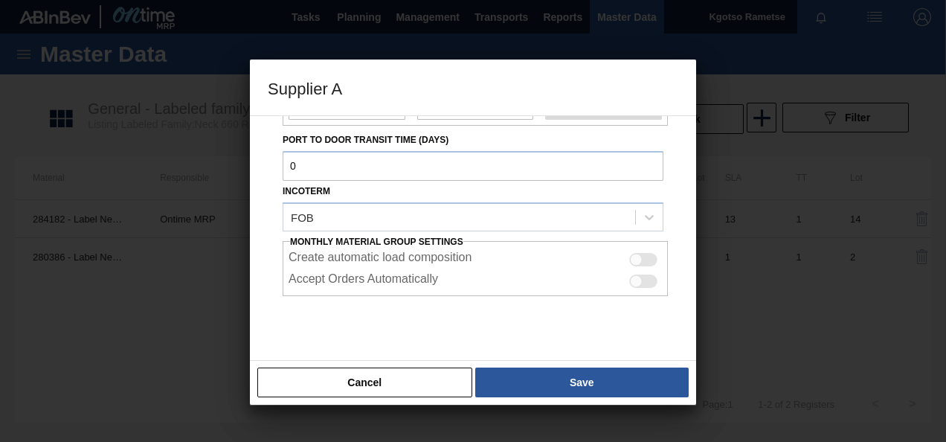
click at [642, 256] on div at bounding box center [643, 259] width 28 height 13
checkbox input "true"
click at [640, 272] on div "Accept Orders Automatically" at bounding box center [474, 281] width 373 height 18
click at [642, 280] on div at bounding box center [643, 280] width 28 height 13
checkbox input "true"
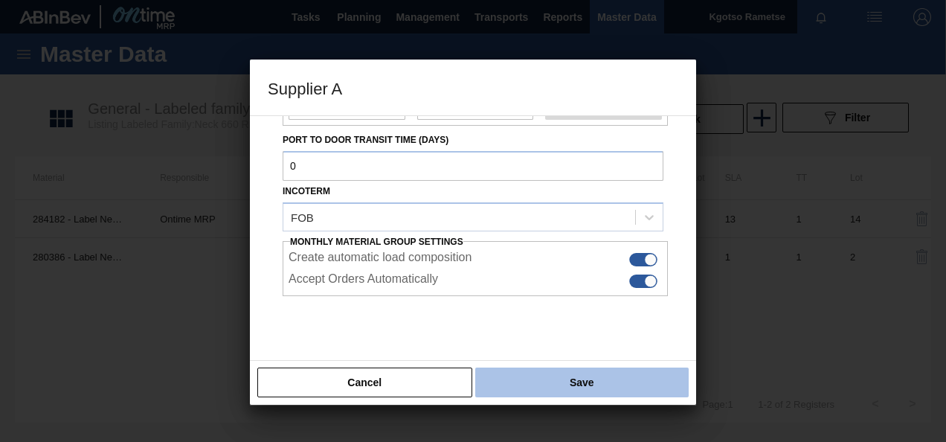
click at [578, 382] on button "Save" at bounding box center [581, 382] width 213 height 30
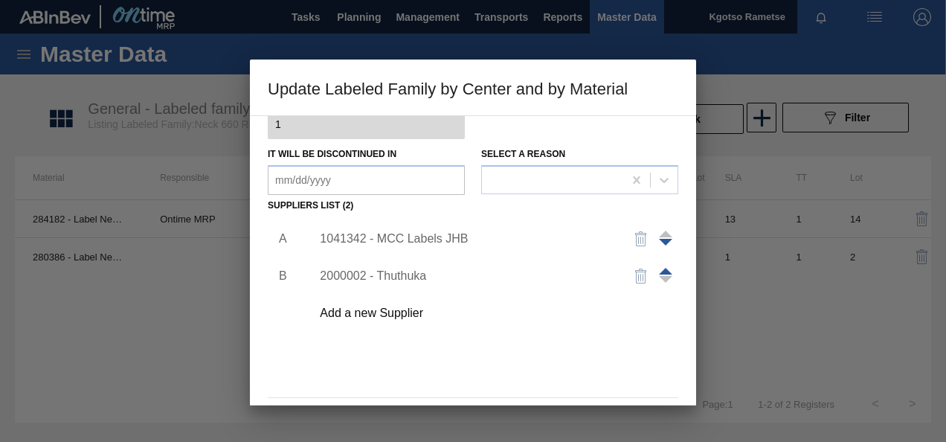
click at [587, 366] on div "A B 1041342 - MCC Labels JHB 2000002 - Thuthuka Add a new Supplier" at bounding box center [473, 303] width 410 height 175
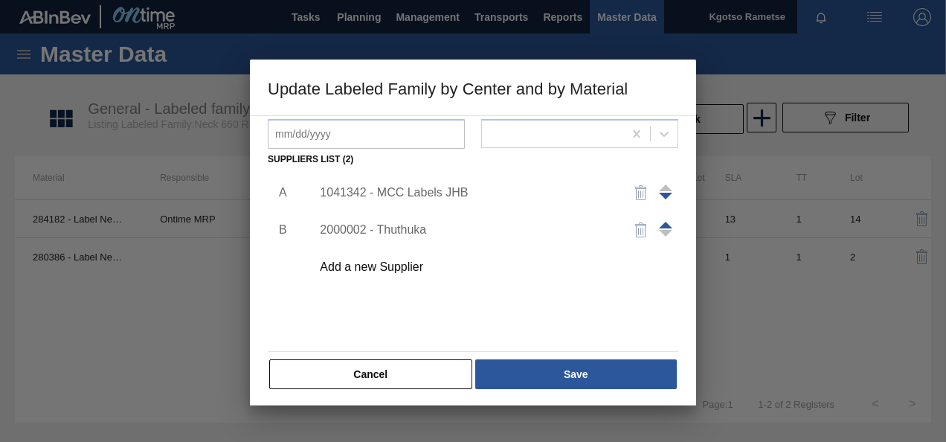
scroll to position [228, 0]
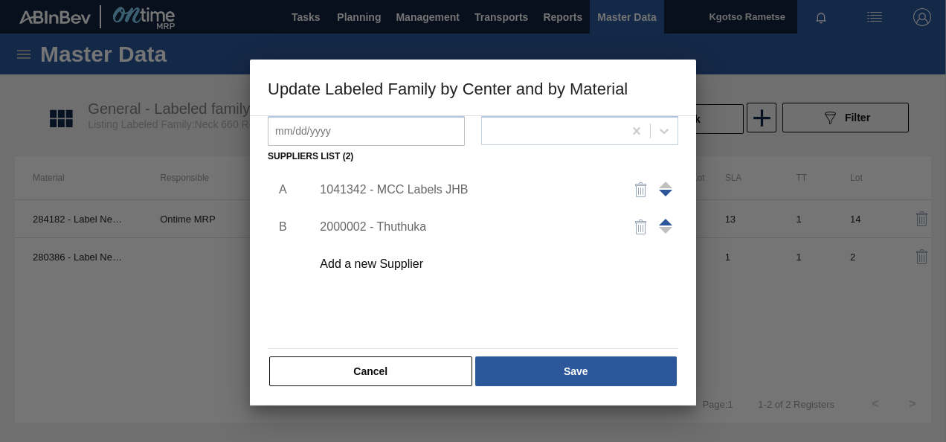
click at [587, 366] on button "Save" at bounding box center [575, 371] width 201 height 30
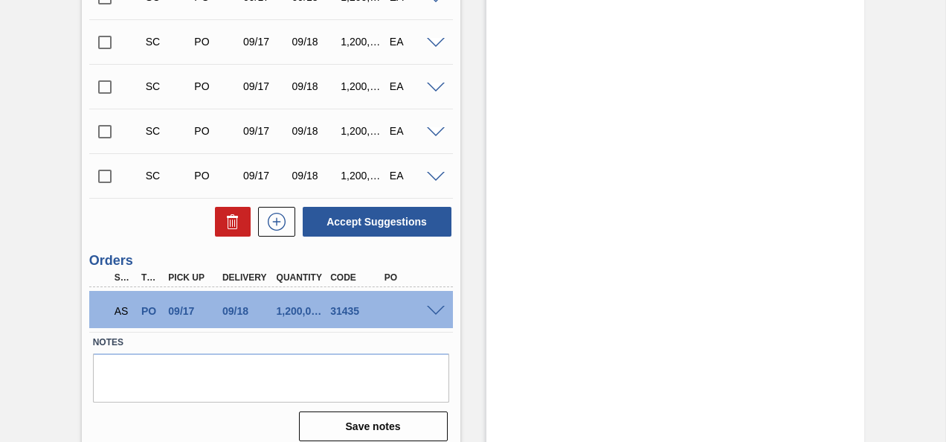
scroll to position [611, 0]
